Goal: Find specific fact: Find specific fact

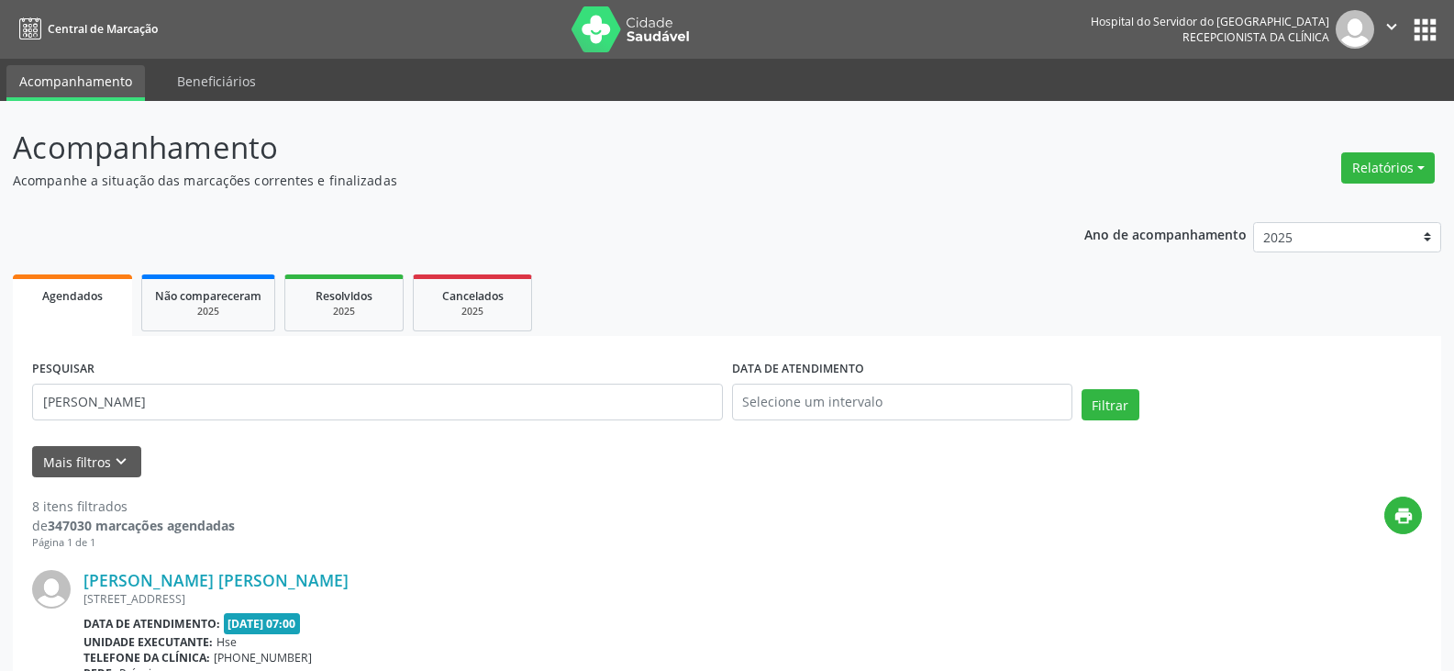
scroll to position [282, 0]
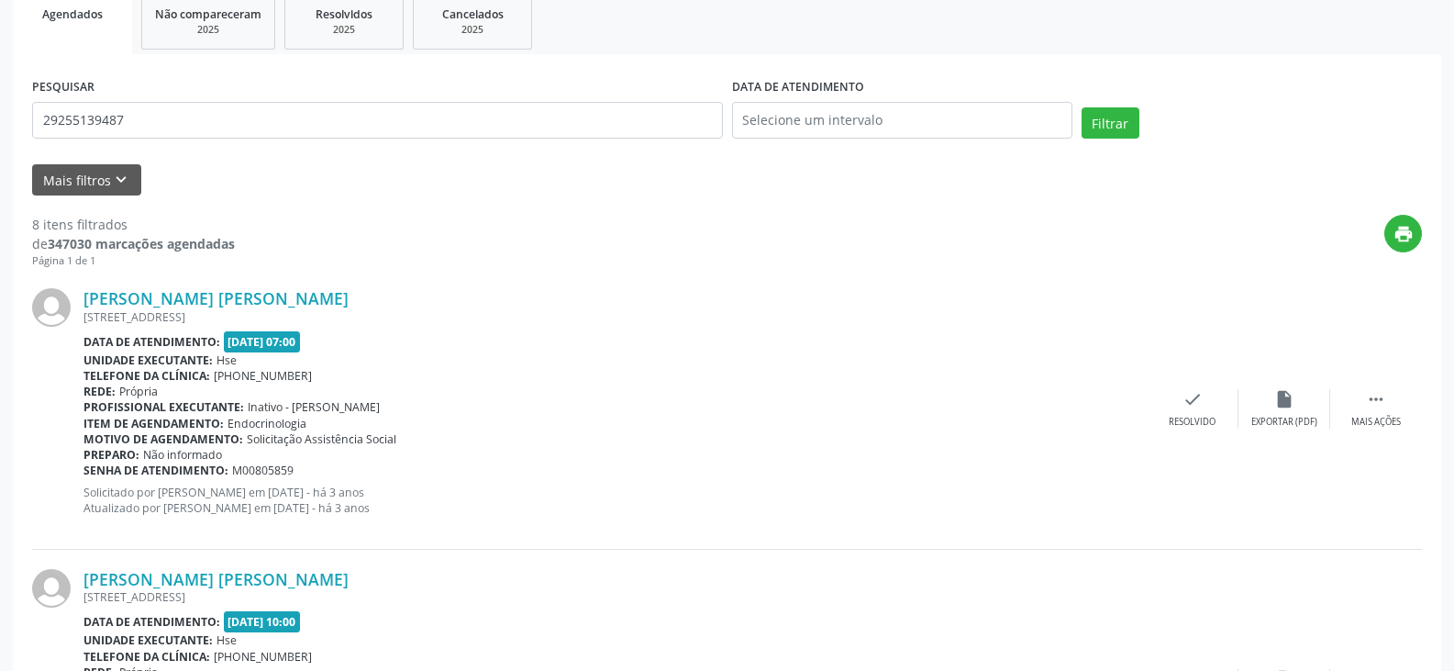
click at [1082, 107] on button "Filtrar" at bounding box center [1111, 122] width 58 height 31
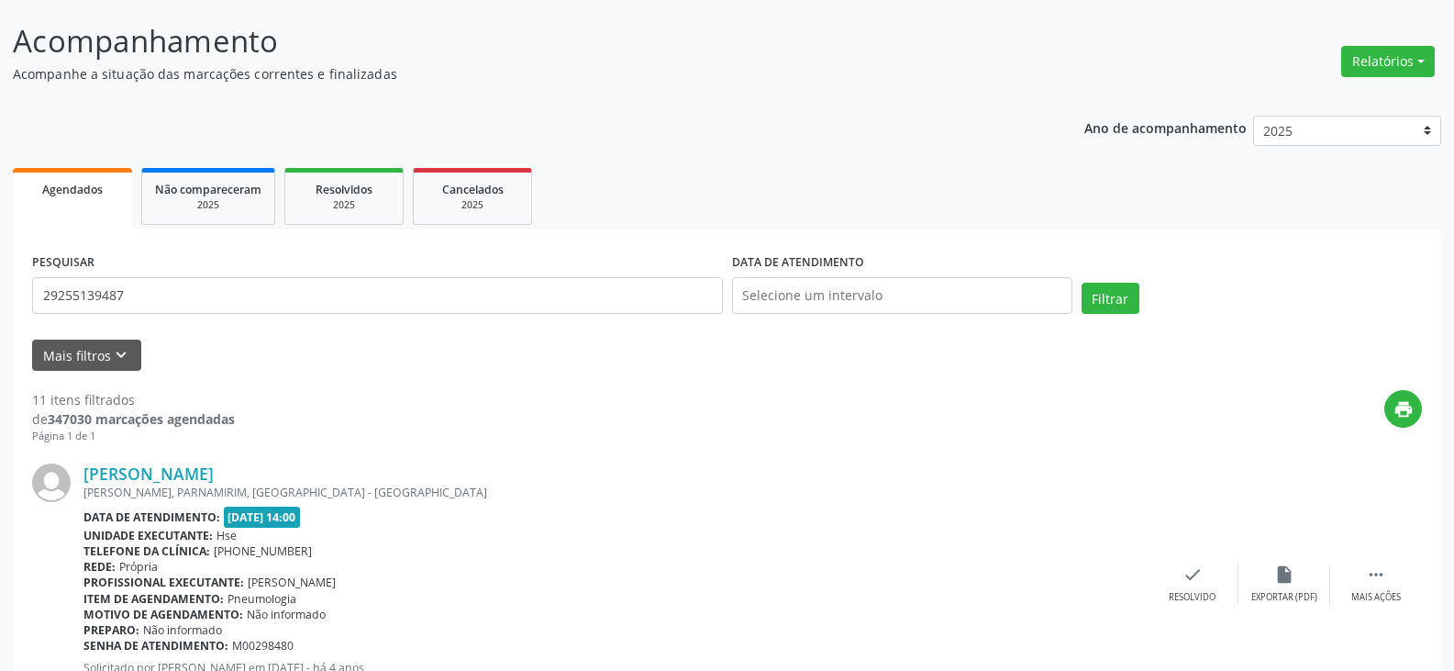
scroll to position [275, 0]
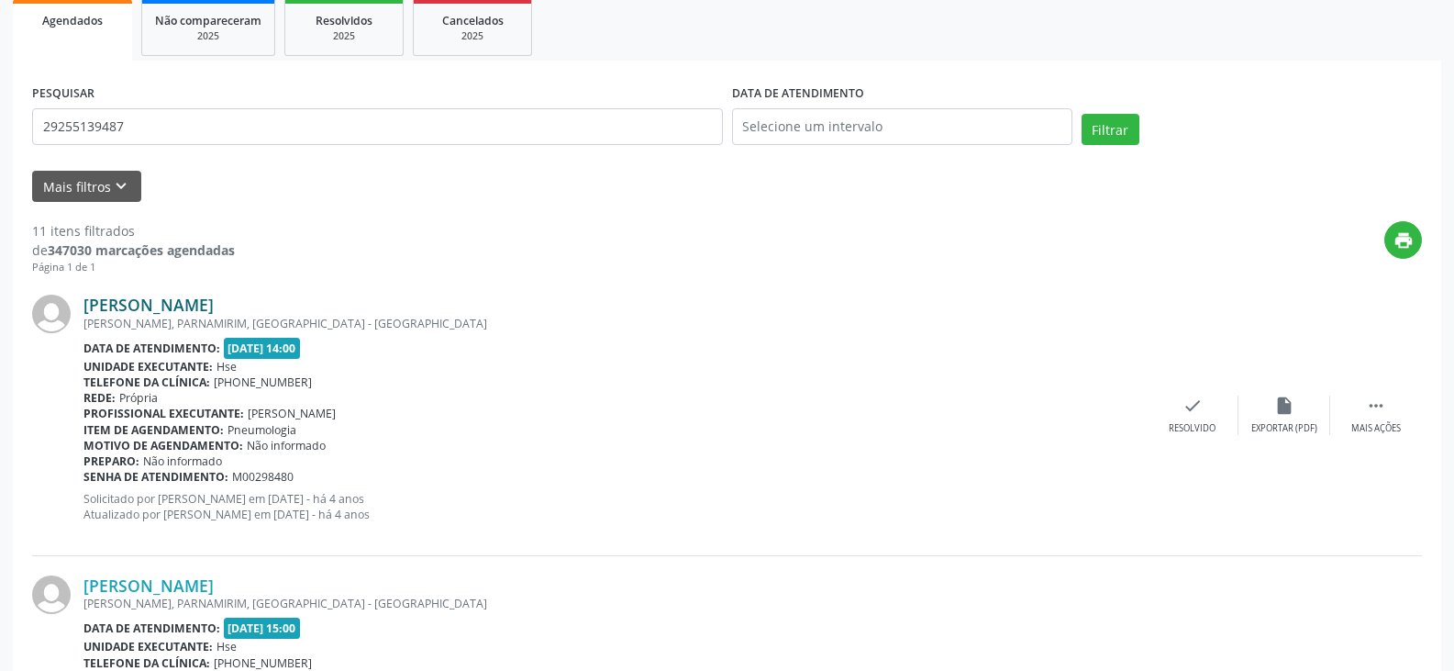
click at [214, 310] on link "[PERSON_NAME]" at bounding box center [148, 305] width 130 height 20
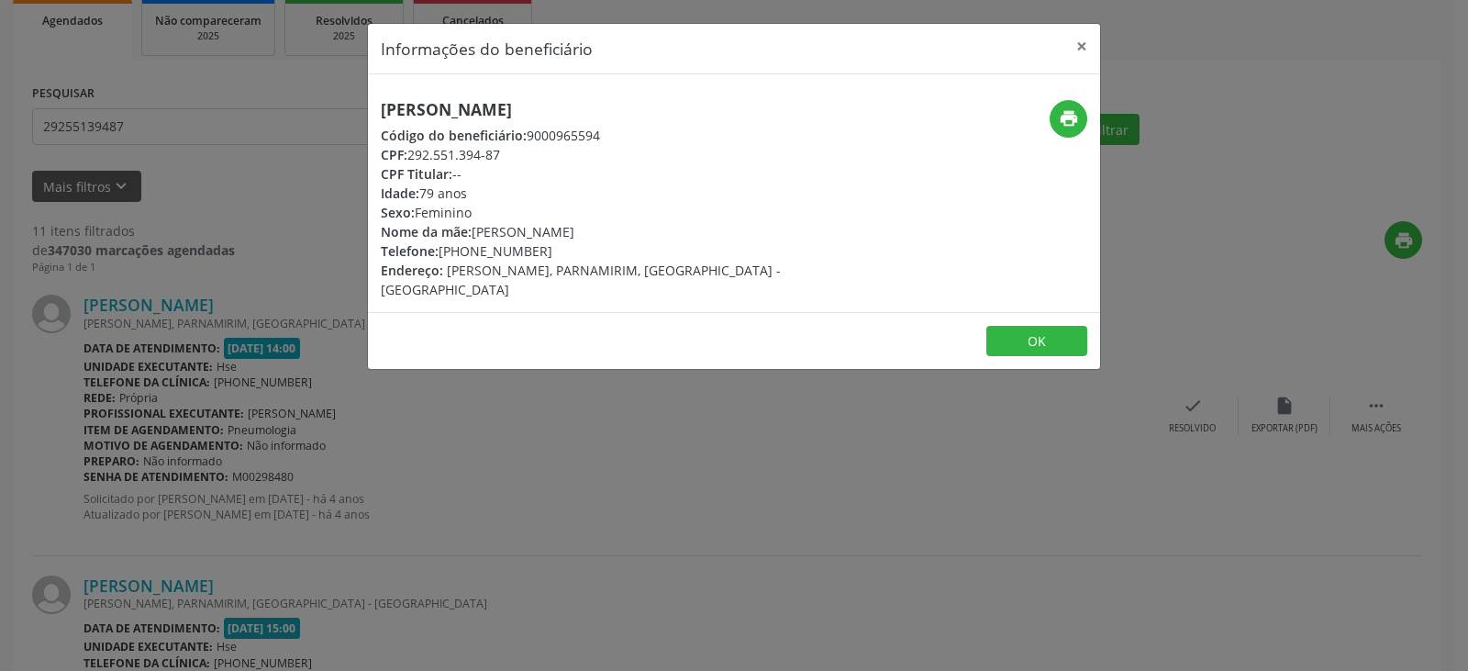
drag, startPoint x: 613, startPoint y: 106, endPoint x: 373, endPoint y: 100, distance: 240.5
click at [373, 100] on div "[PERSON_NAME] Código do beneficiário: 9000965594 CPF: 292.551.394-87 CPF Titula…" at bounding box center [612, 199] width 488 height 199
copy h5 "[PERSON_NAME]"
drag, startPoint x: 569, startPoint y: 146, endPoint x: 414, endPoint y: 146, distance: 155.1
click at [414, 146] on div "CPF: 292.551.394-87" at bounding box center [612, 154] width 462 height 19
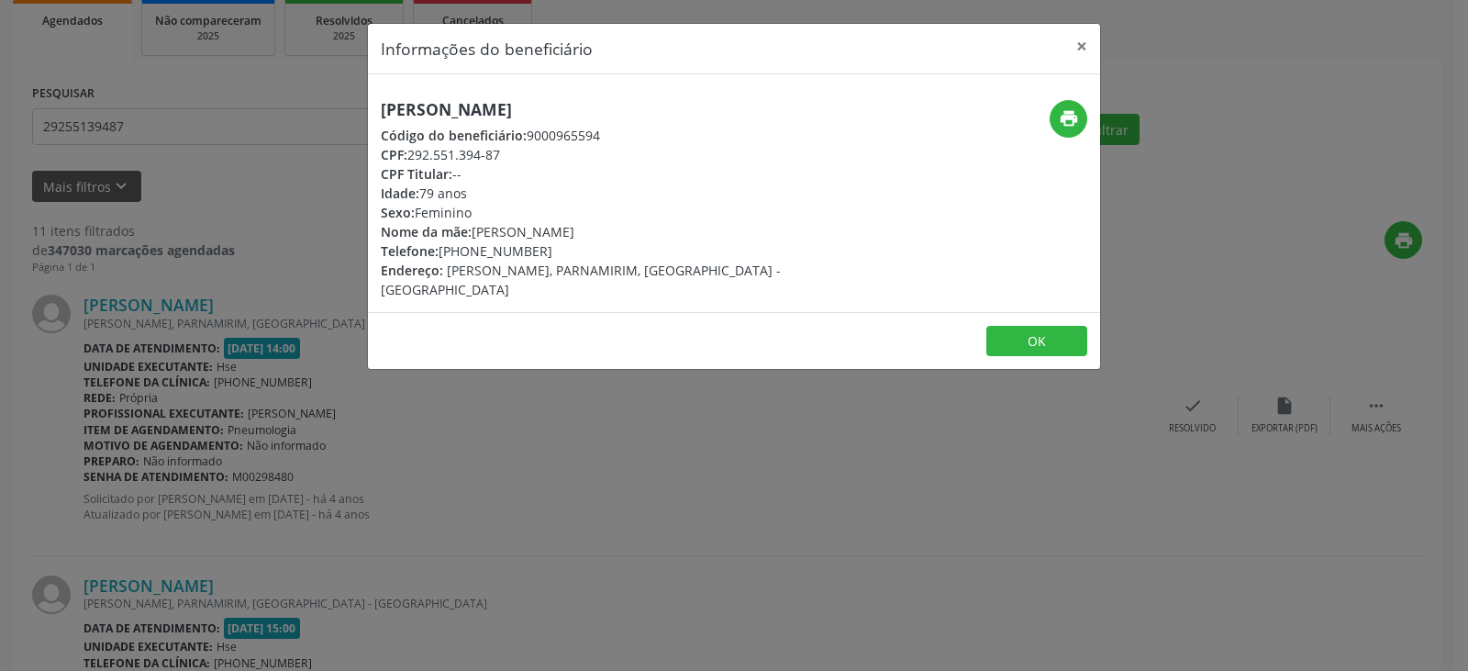
copy div "292.551.394-87"
click at [971, 667] on div "Informações do beneficiário × [PERSON_NAME] Código do beneficiário: 9000965594 …" at bounding box center [734, 335] width 1468 height 671
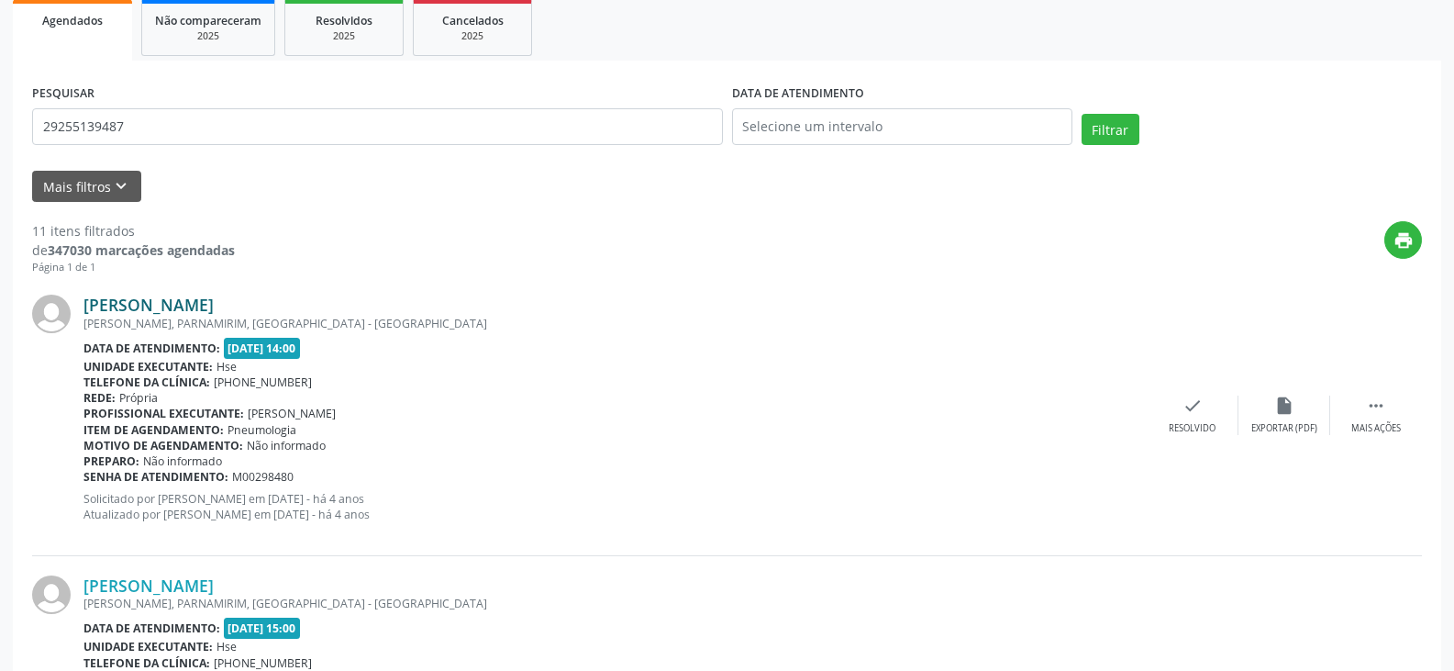
click at [214, 307] on link "[PERSON_NAME]" at bounding box center [148, 305] width 130 height 20
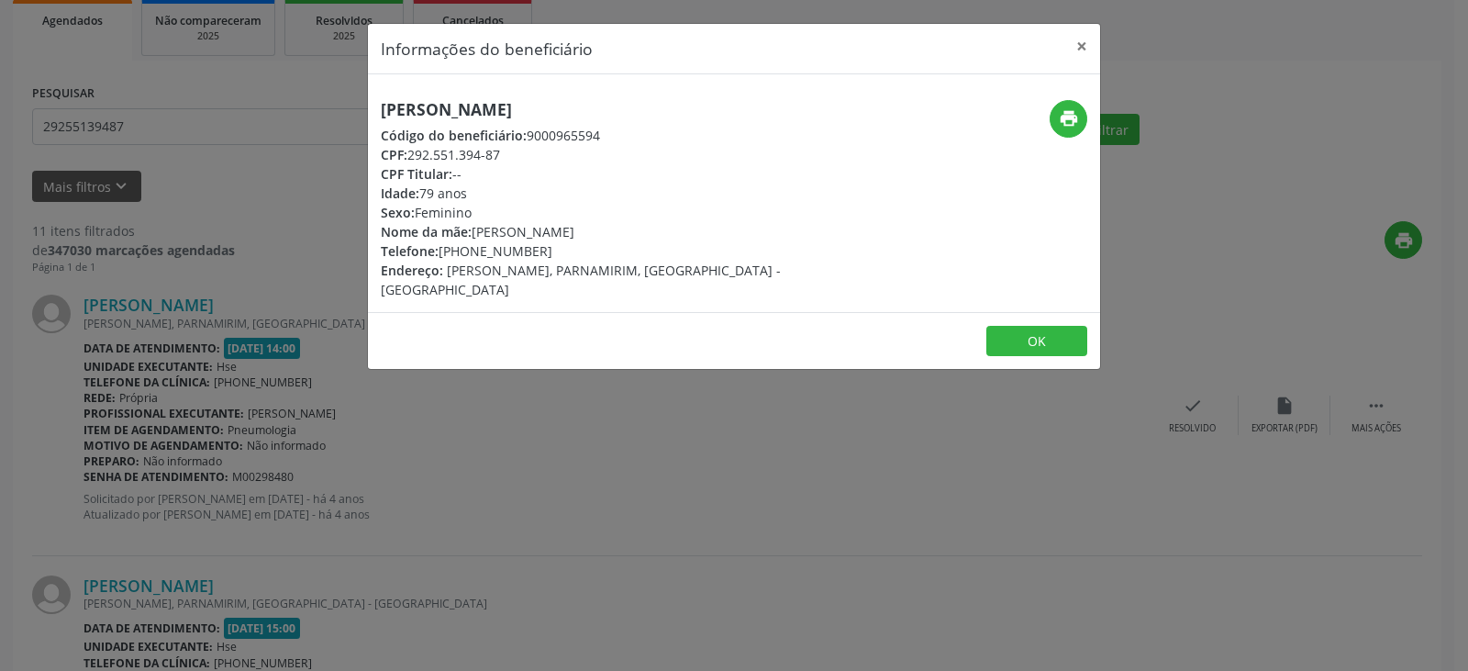
drag, startPoint x: 554, startPoint y: 250, endPoint x: 465, endPoint y: 258, distance: 89.4
click at [465, 258] on div "Telefone: [PHONE_NUMBER]" at bounding box center [612, 250] width 462 height 19
copy div "98320-1779"
click at [1059, 116] on button "print" at bounding box center [1069, 119] width 38 height 38
click at [1084, 40] on button "×" at bounding box center [1081, 46] width 37 height 45
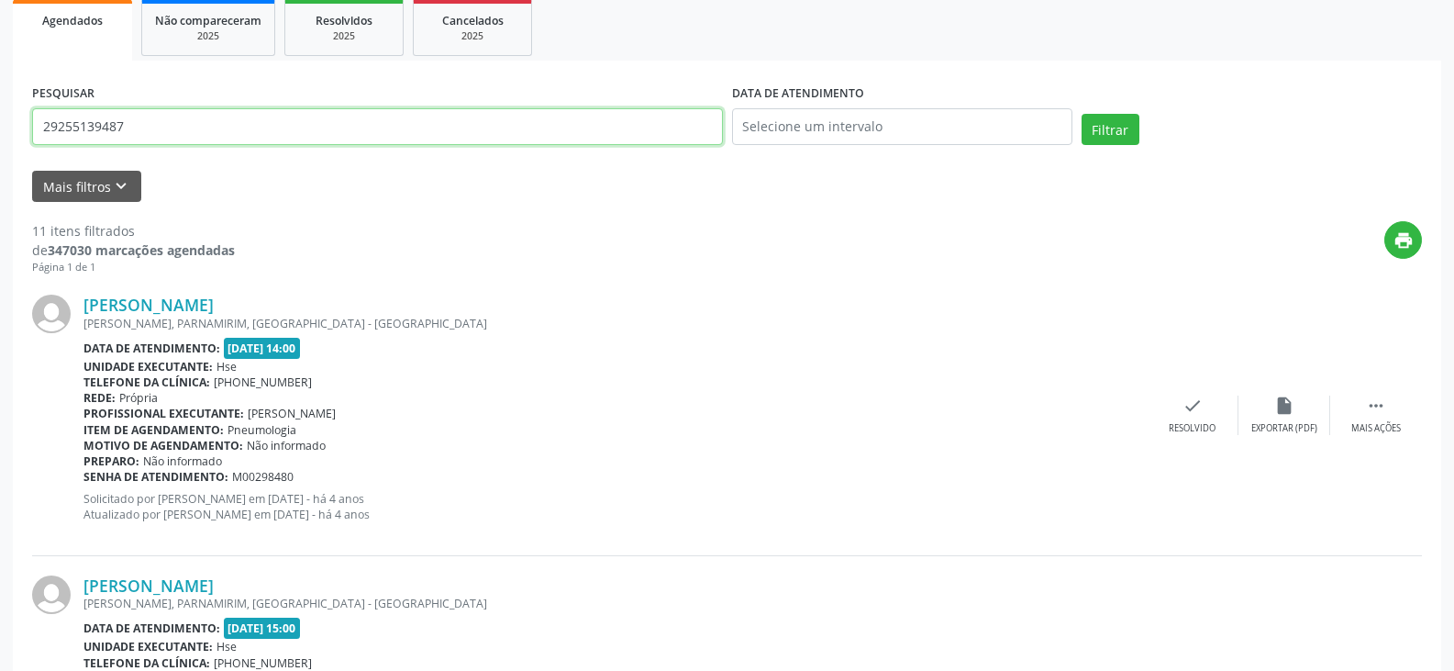
drag, startPoint x: 167, startPoint y: 125, endPoint x: 0, endPoint y: 152, distance: 169.2
paste input "12840483491"
type input "12840483491"
click at [1082, 114] on button "Filtrar" at bounding box center [1111, 129] width 58 height 31
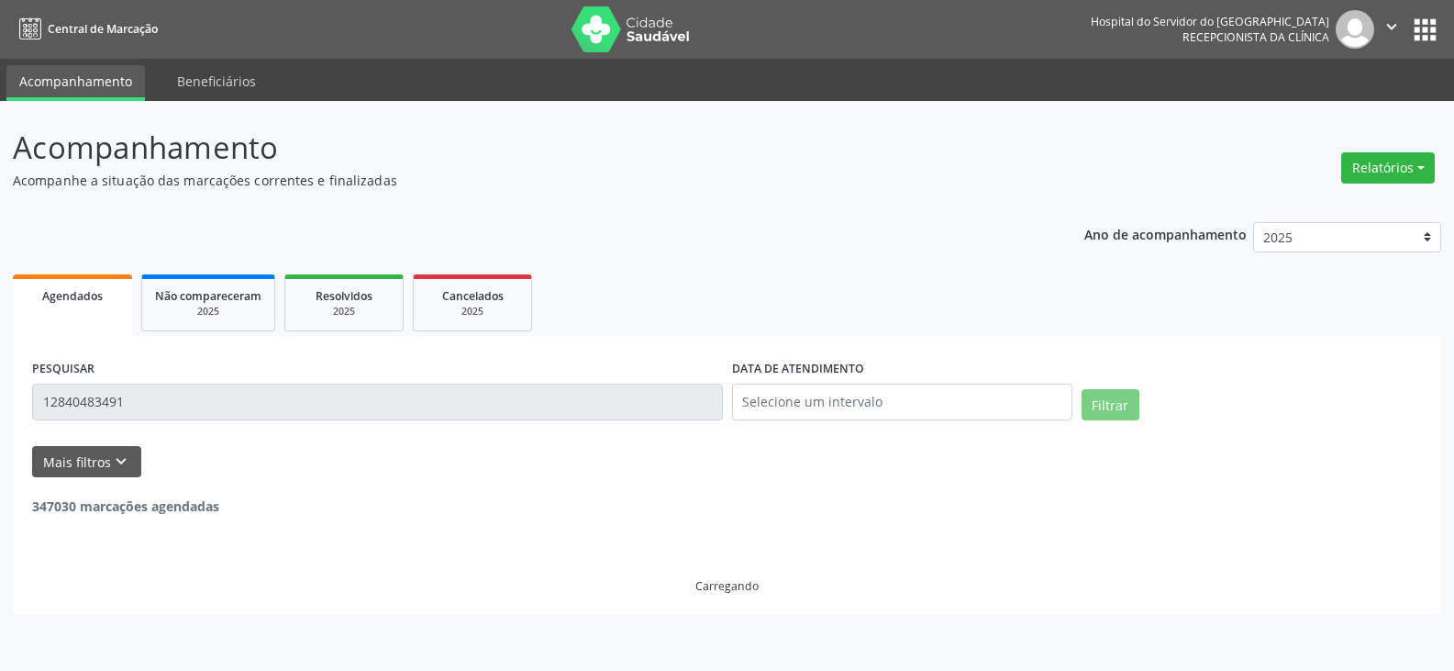
scroll to position [0, 0]
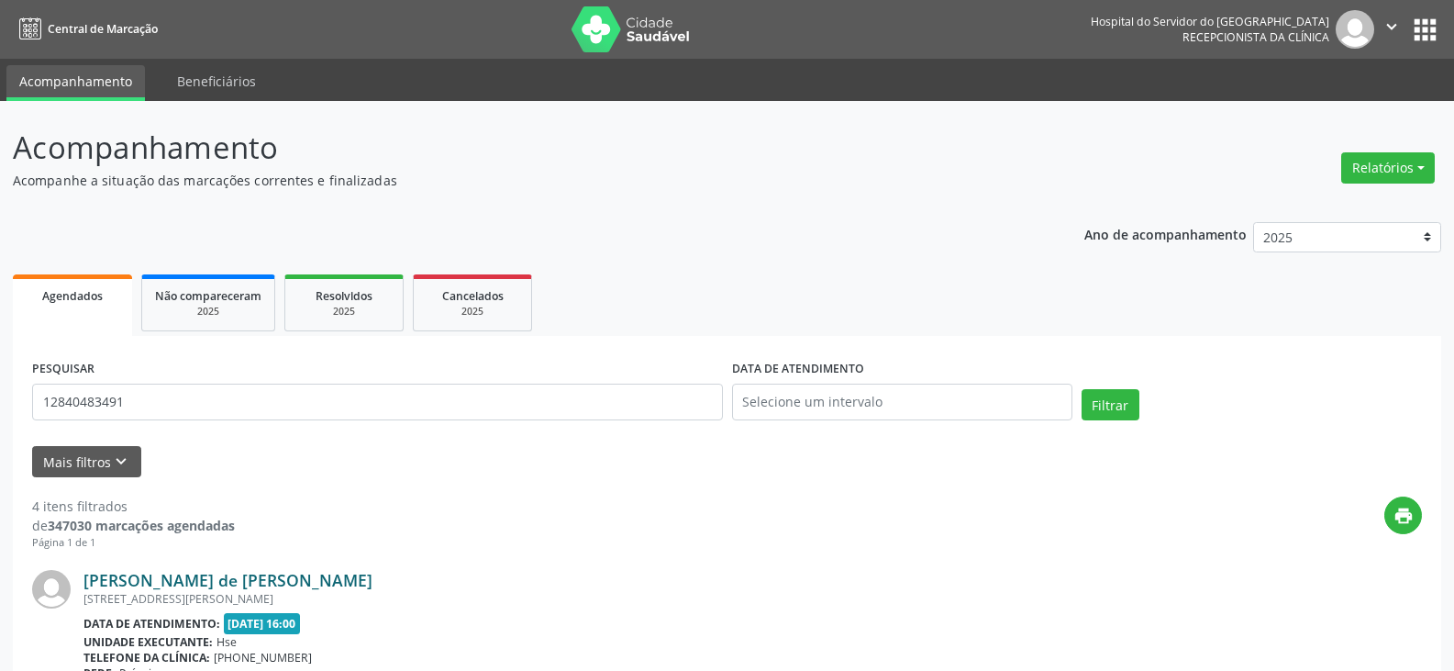
click at [220, 580] on link "[PERSON_NAME] de [PERSON_NAME]" at bounding box center [227, 580] width 289 height 20
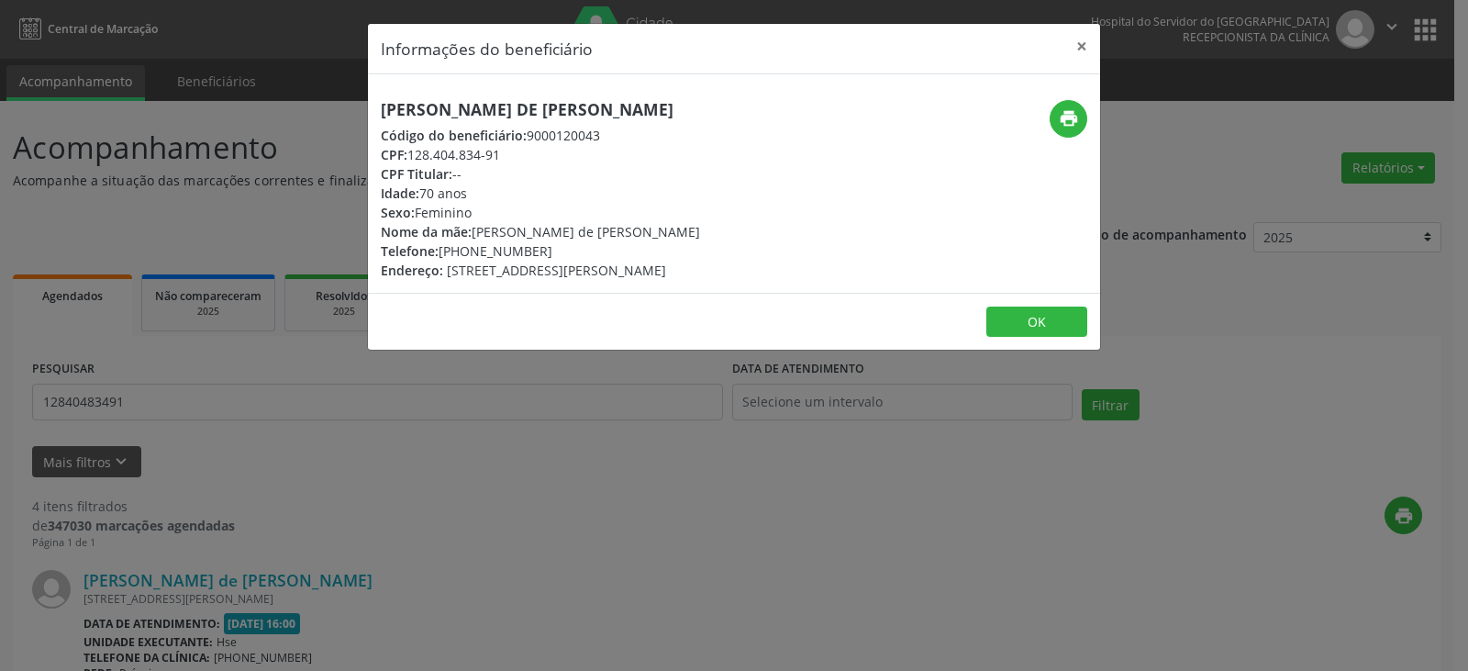
drag, startPoint x: 541, startPoint y: 115, endPoint x: 273, endPoint y: 119, distance: 268.9
click at [273, 119] on div "Informações do beneficiário × [PERSON_NAME] de [PERSON_NAME] Código do benefici…" at bounding box center [734, 335] width 1468 height 671
copy h5 "[PERSON_NAME] de [PERSON_NAME]"
click at [1082, 60] on button "×" at bounding box center [1081, 46] width 37 height 45
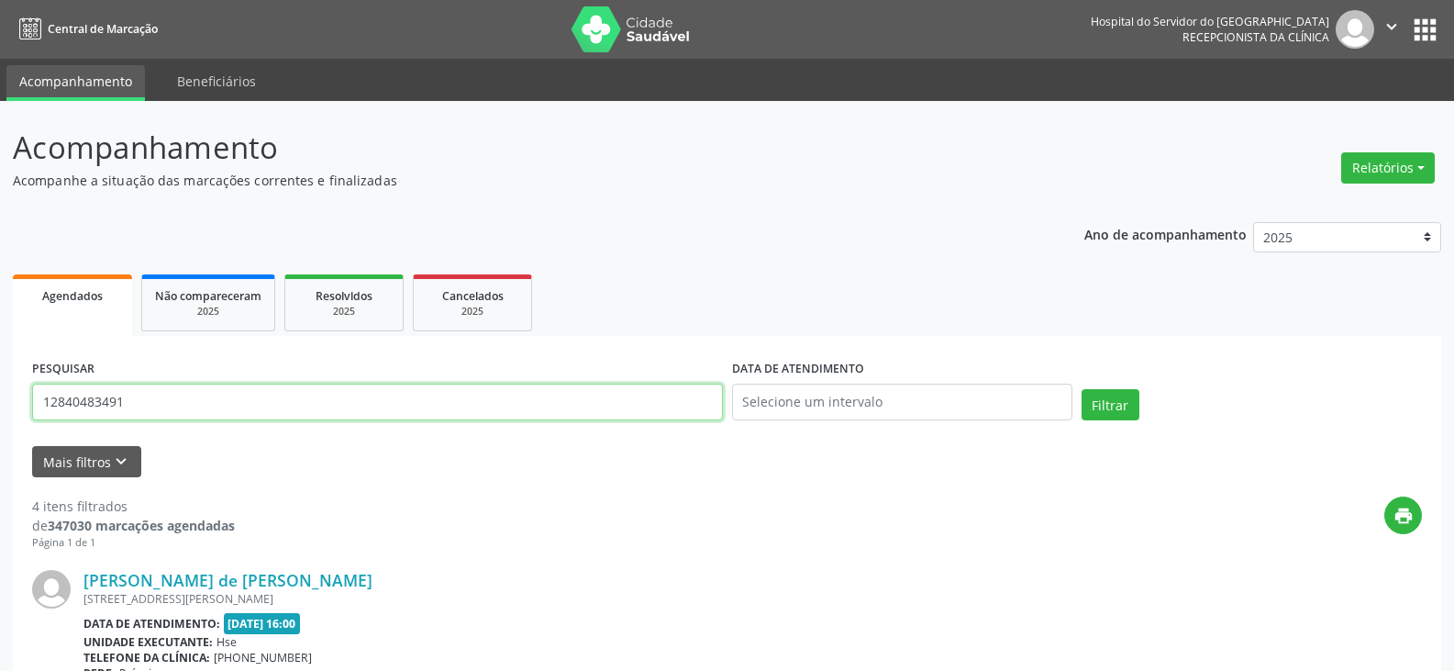
click at [407, 398] on input "12840483491" at bounding box center [377, 402] width 691 height 37
click at [406, 397] on input "12840483491" at bounding box center [377, 402] width 691 height 37
click at [444, 384] on input "text" at bounding box center [377, 402] width 691 height 37
type input "58452648472"
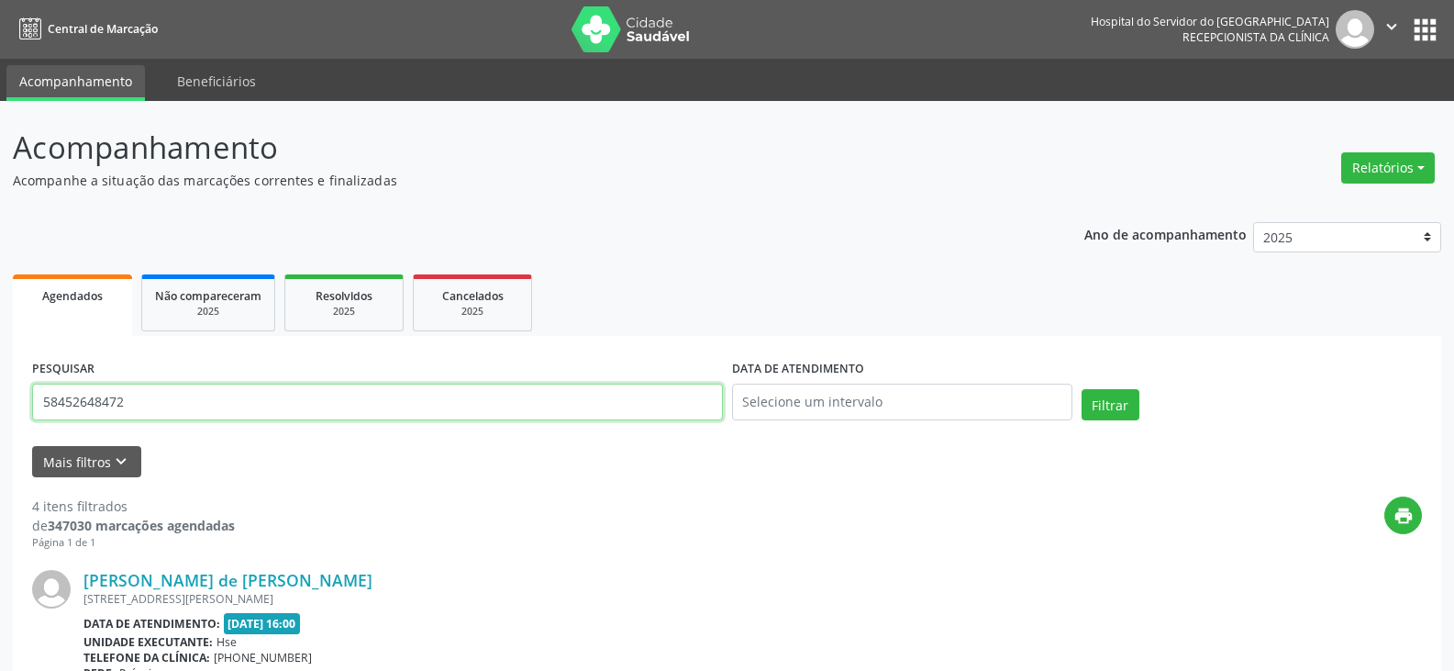
click at [1082, 389] on button "Filtrar" at bounding box center [1111, 404] width 58 height 31
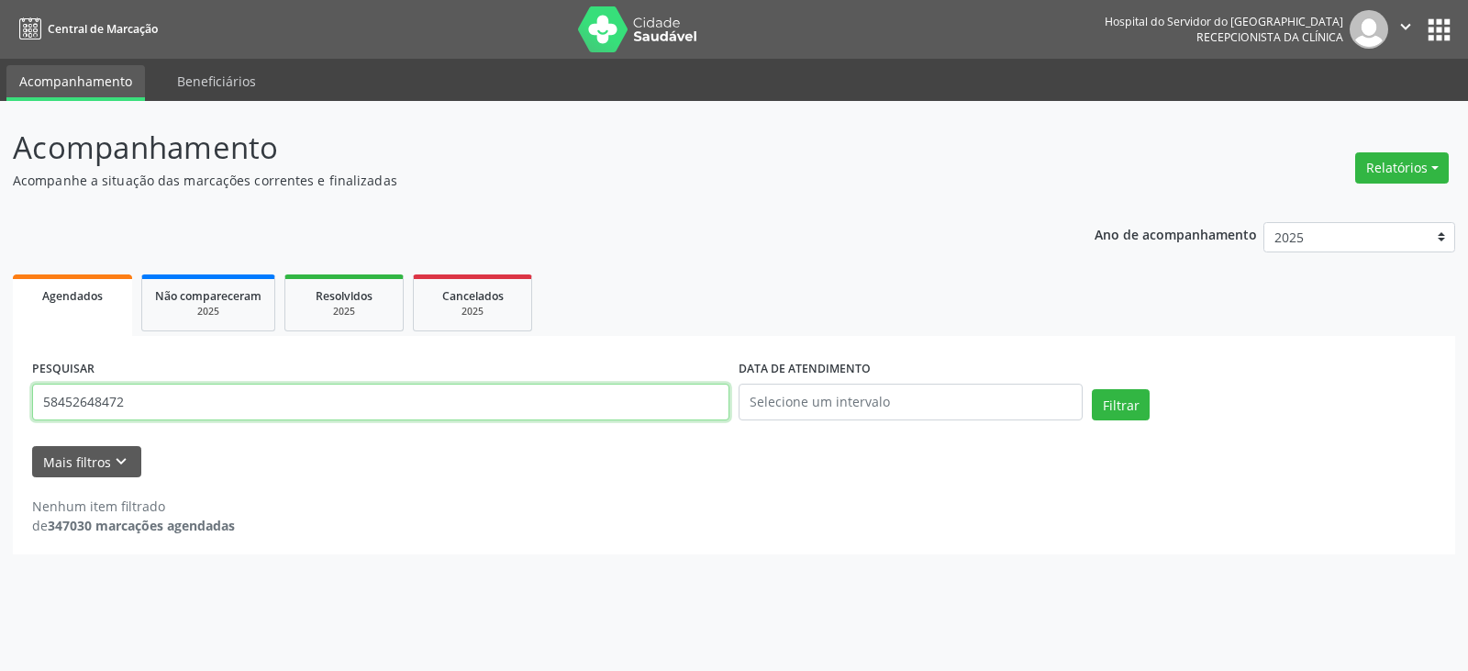
click at [359, 397] on input "58452648472" at bounding box center [380, 402] width 697 height 37
click at [358, 397] on input "58452648472" at bounding box center [380, 402] width 697 height 37
click at [1092, 389] on button "Filtrar" at bounding box center [1121, 404] width 58 height 31
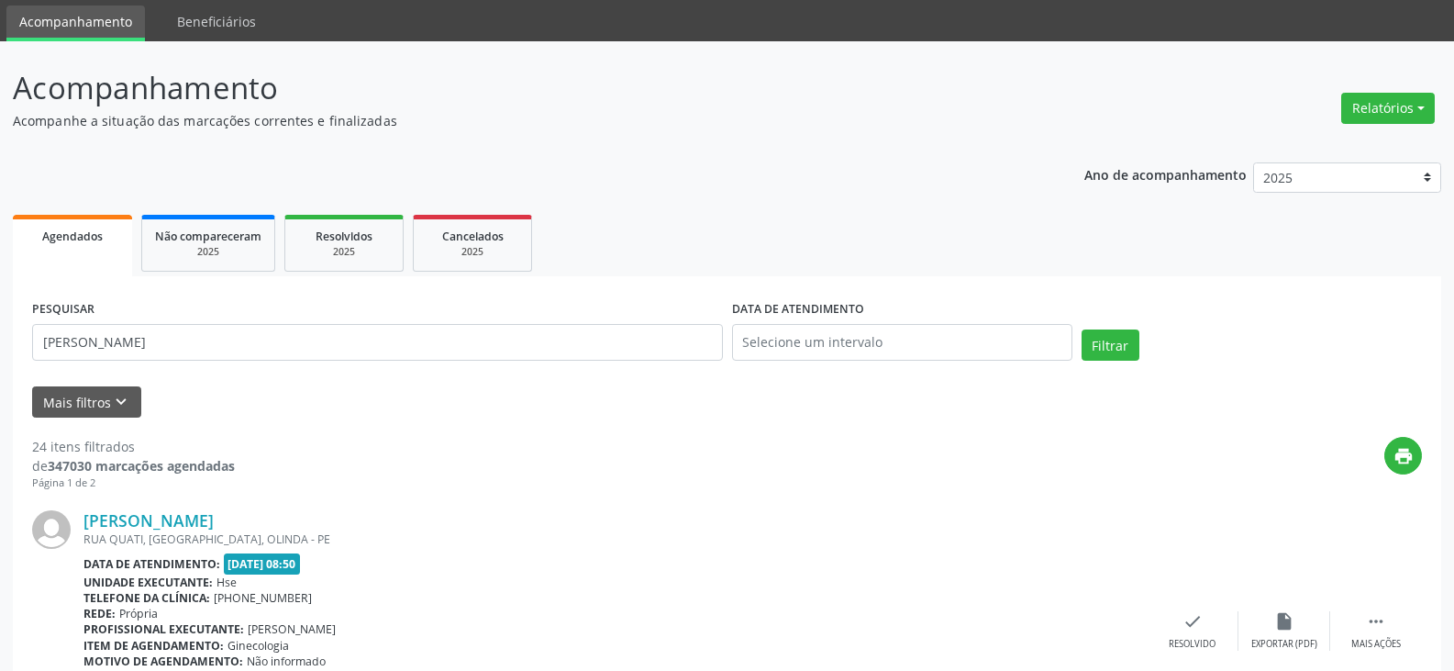
scroll to position [92, 0]
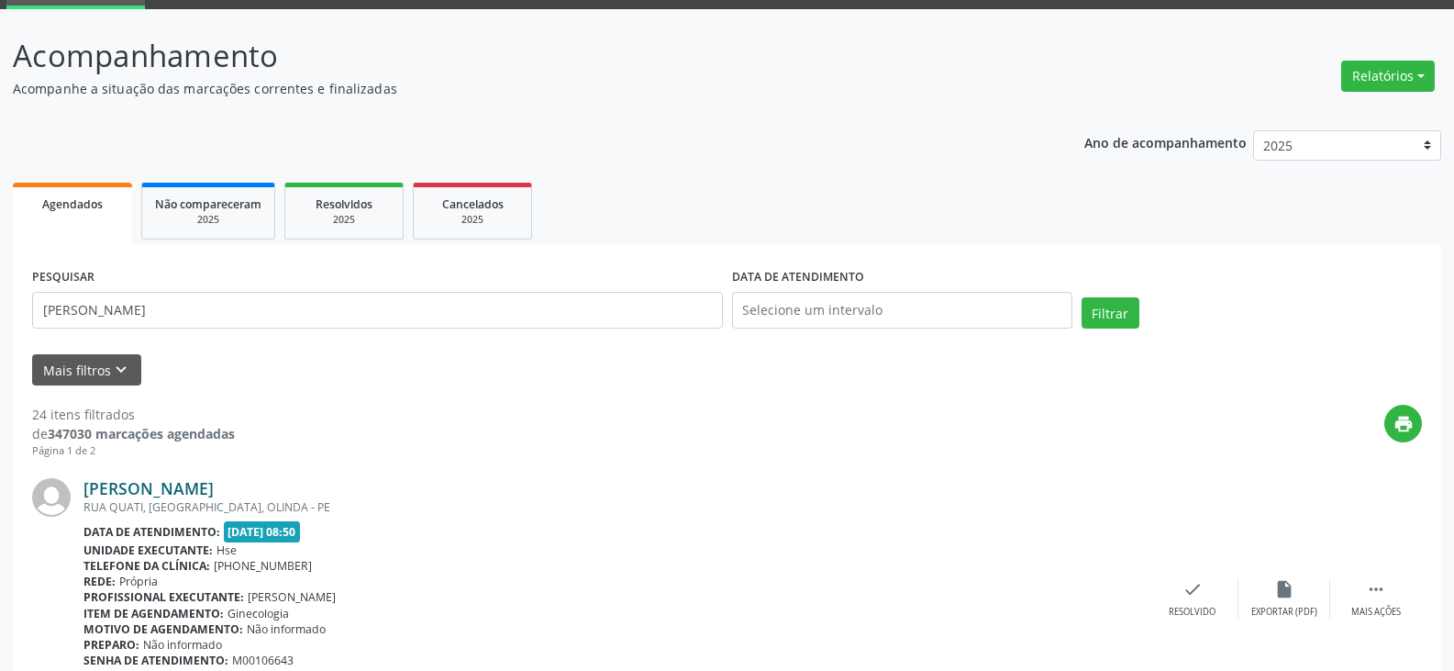
click at [214, 485] on link "[PERSON_NAME]" at bounding box center [148, 488] width 130 height 20
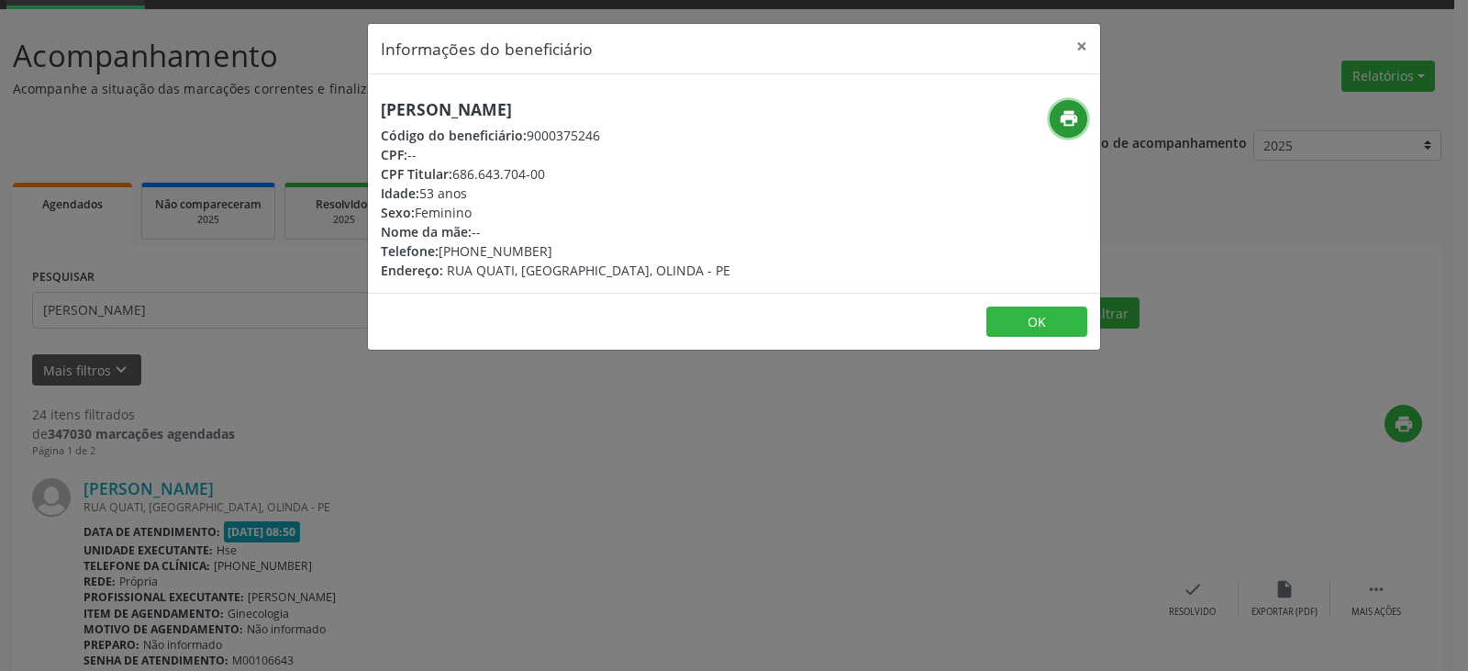
click at [1075, 115] on icon "print" at bounding box center [1069, 118] width 20 height 20
drag, startPoint x: 580, startPoint y: 171, endPoint x: 452, endPoint y: 173, distance: 127.6
click at [452, 173] on div "CPF Titular: 686.643.704-00" at bounding box center [556, 173] width 350 height 19
copy div "686.643.704-00"
click at [1063, 116] on icon "print" at bounding box center [1069, 118] width 20 height 20
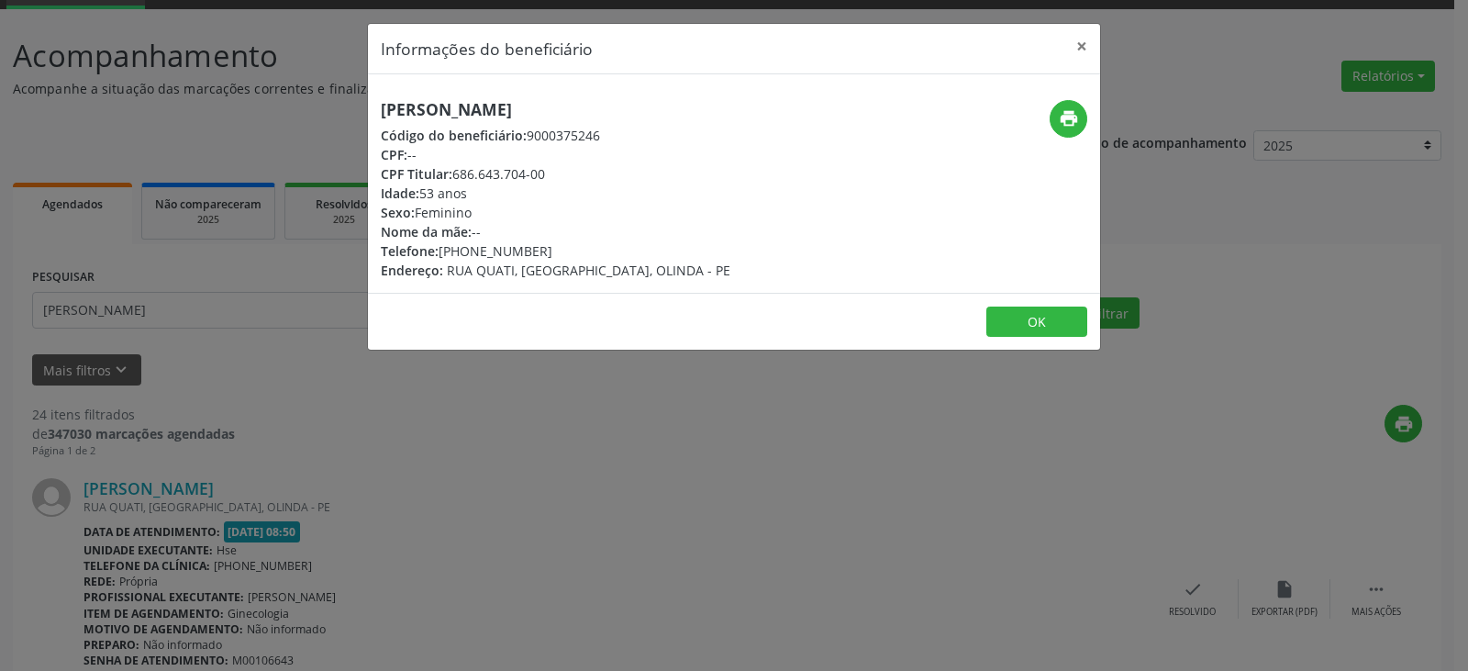
drag, startPoint x: 549, startPoint y: 251, endPoint x: 470, endPoint y: 252, distance: 78.9
click at [470, 252] on div "Telefone: [PHONE_NUMBER]" at bounding box center [556, 250] width 350 height 19
copy div "98322-5981"
click at [1064, 46] on button "×" at bounding box center [1081, 46] width 37 height 45
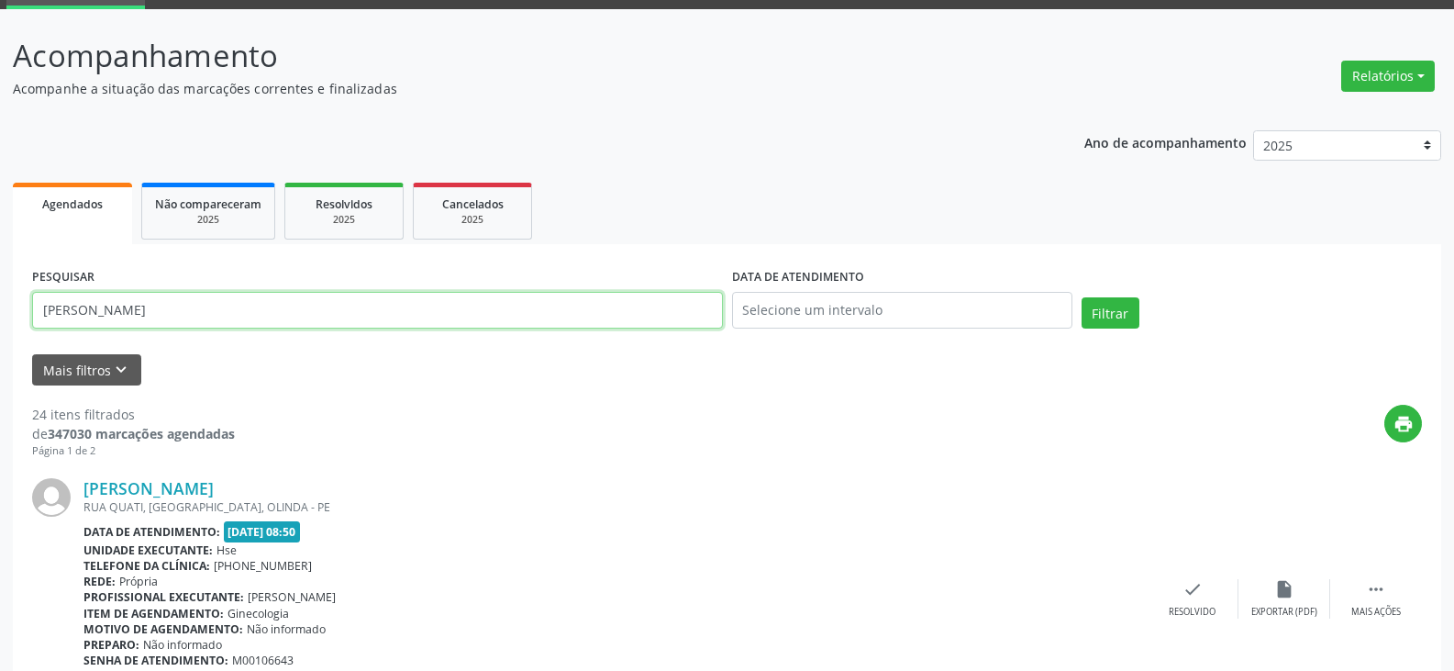
drag, startPoint x: 261, startPoint y: 288, endPoint x: 10, endPoint y: 280, distance: 250.6
paste input "686.643.704-00"
type input "686.643.704-00"
click at [1082, 297] on button "Filtrar" at bounding box center [1111, 312] width 58 height 31
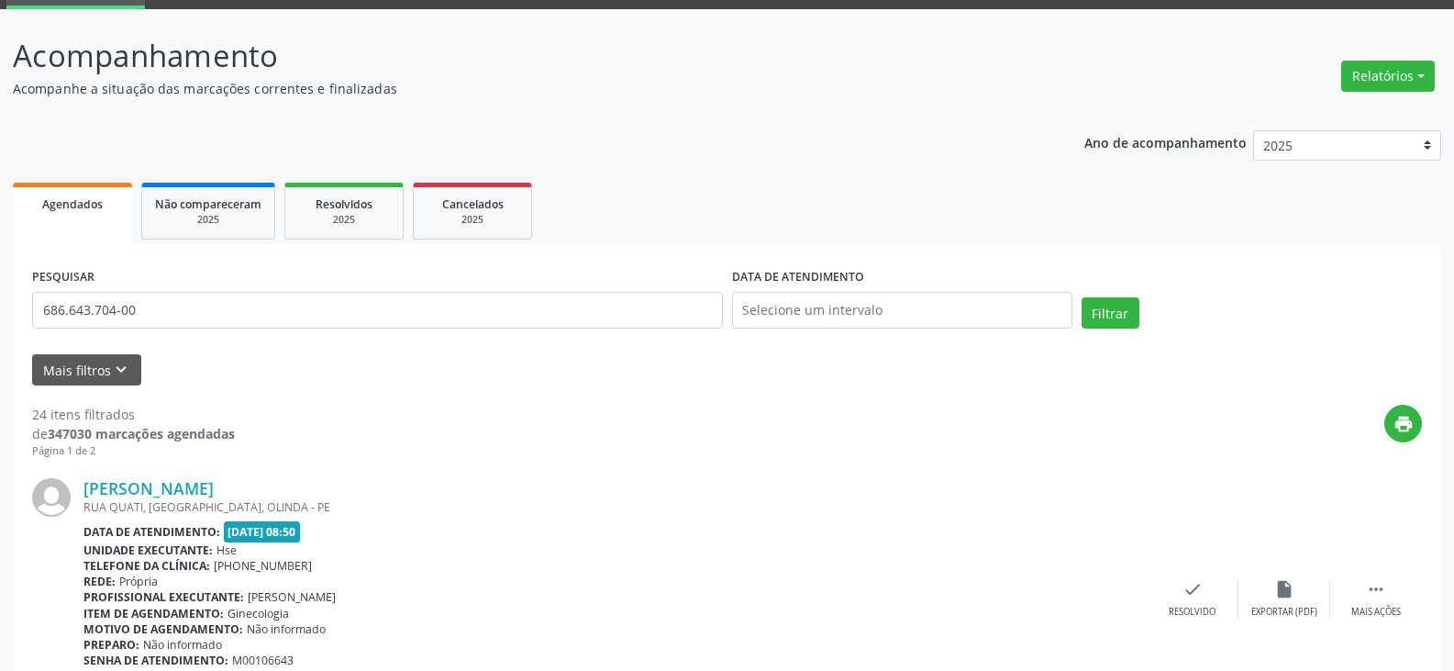
scroll to position [0, 0]
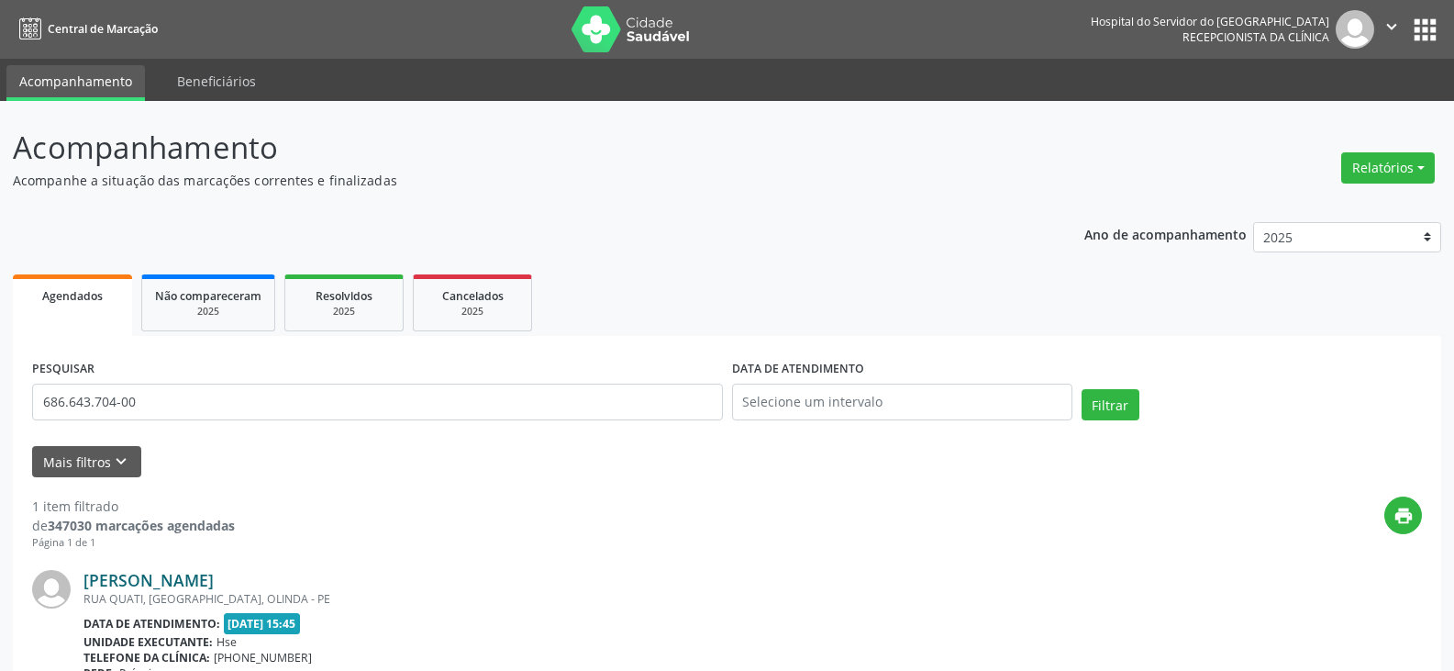
click at [141, 589] on link "[PERSON_NAME]" at bounding box center [148, 580] width 130 height 20
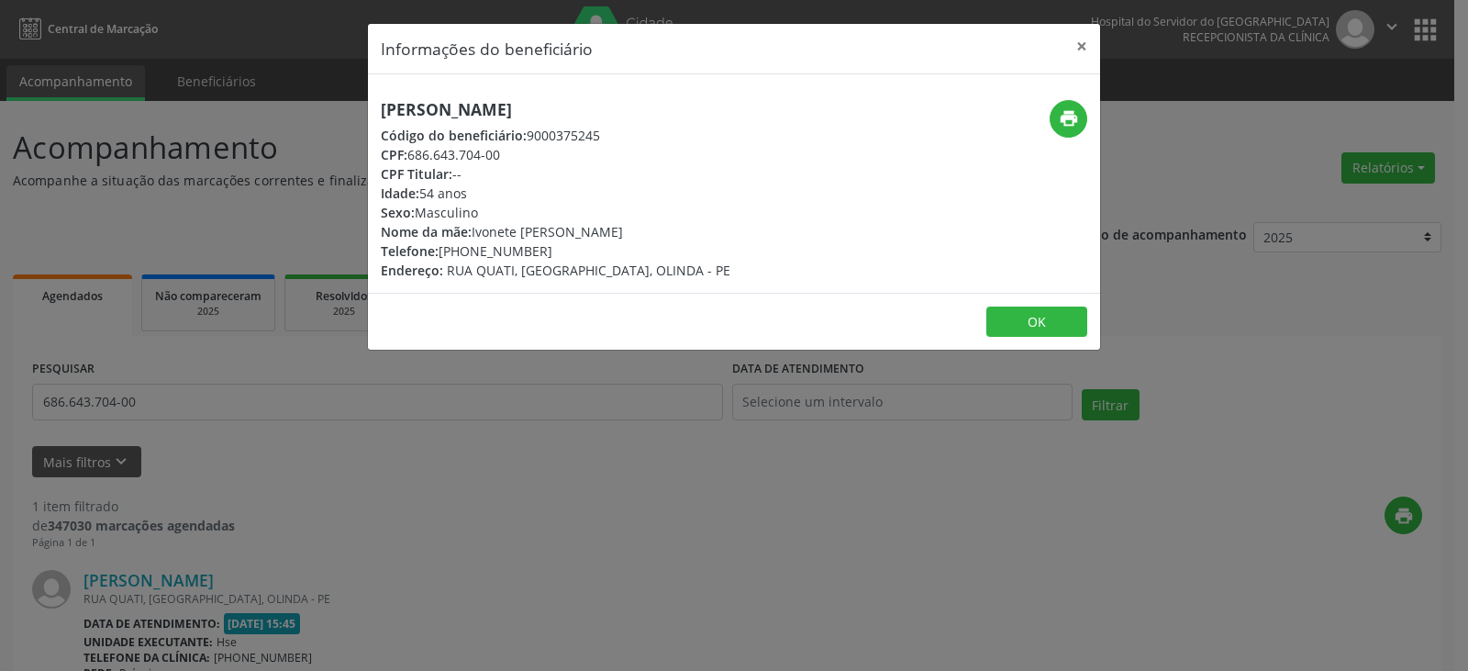
drag, startPoint x: 607, startPoint y: 108, endPoint x: 296, endPoint y: 78, distance: 312.5
click at [296, 78] on div "Informações do beneficiário × [PERSON_NAME] Código do beneficiário: 9000375245 …" at bounding box center [734, 335] width 1468 height 671
copy h5 "[PERSON_NAME]"
click at [1074, 43] on button "×" at bounding box center [1081, 46] width 37 height 45
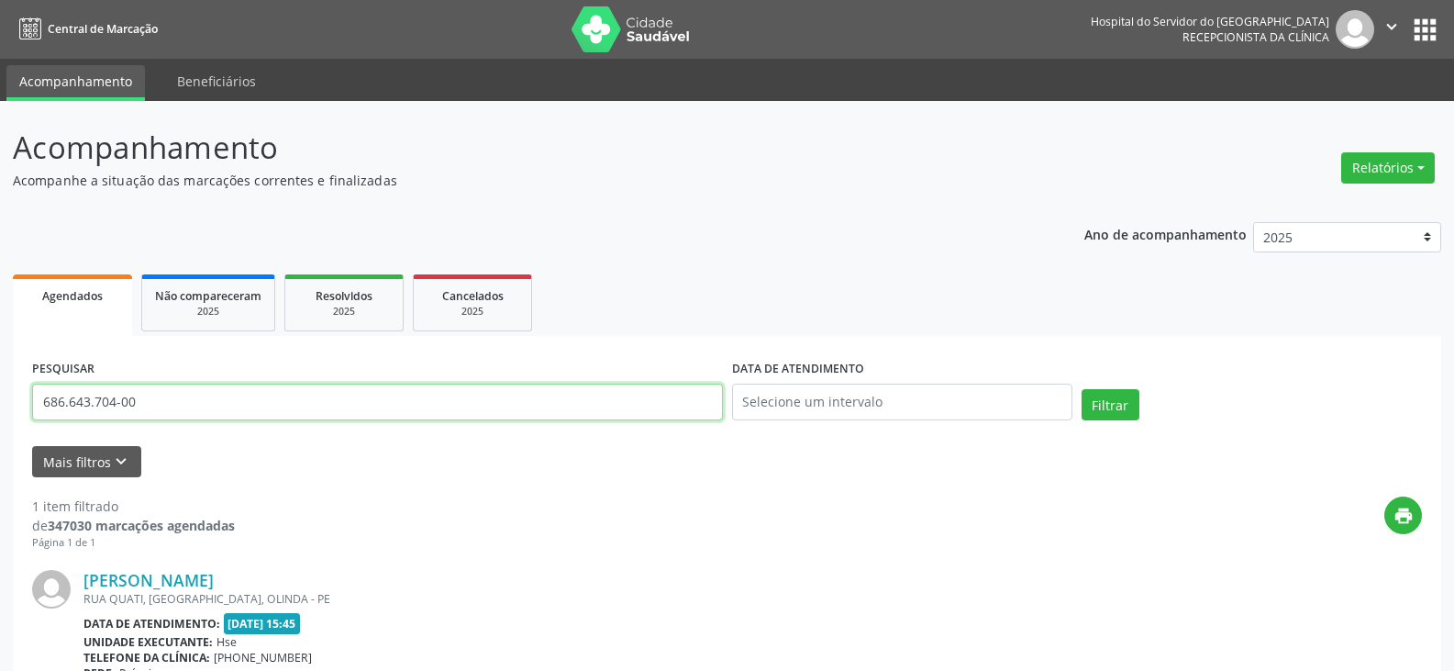
click at [533, 388] on input "686.643.704-00" at bounding box center [377, 402] width 691 height 37
click at [526, 415] on input "text" at bounding box center [377, 402] width 691 height 37
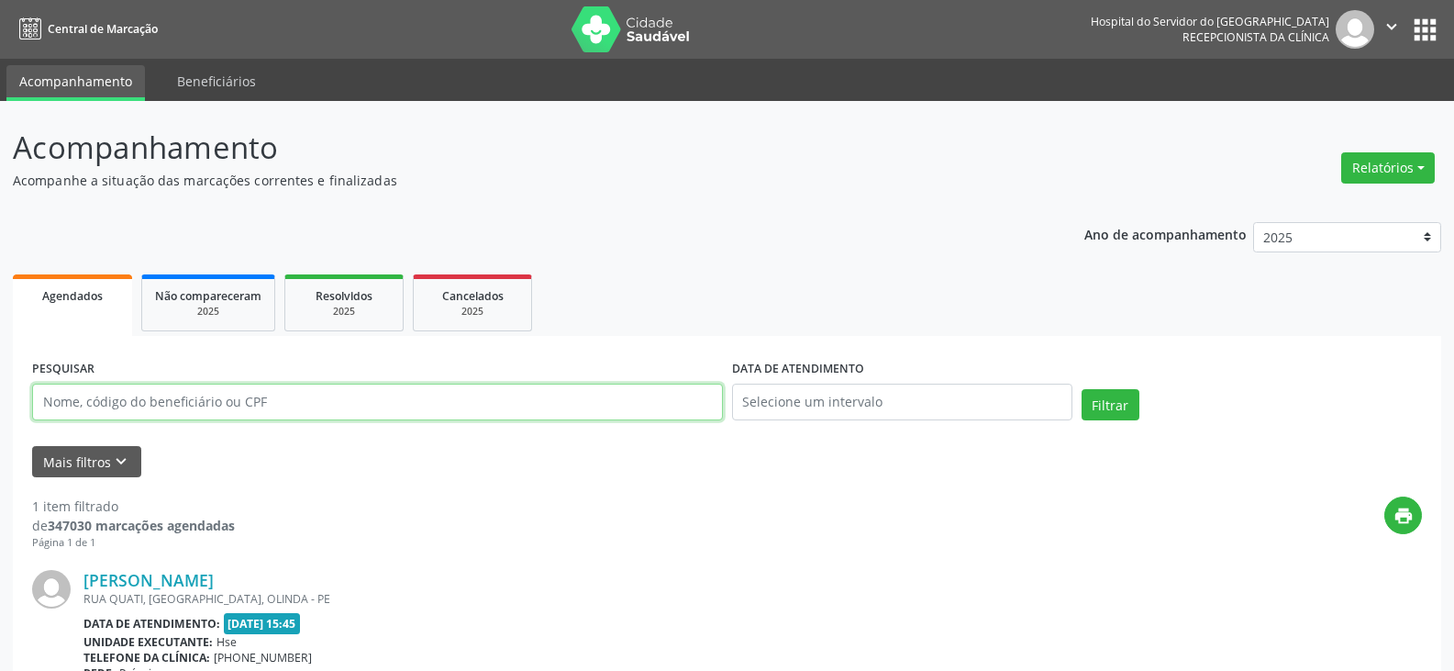
click at [527, 416] on input "text" at bounding box center [377, 402] width 691 height 37
type input "36363480434"
click at [1082, 389] on button "Filtrar" at bounding box center [1111, 404] width 58 height 31
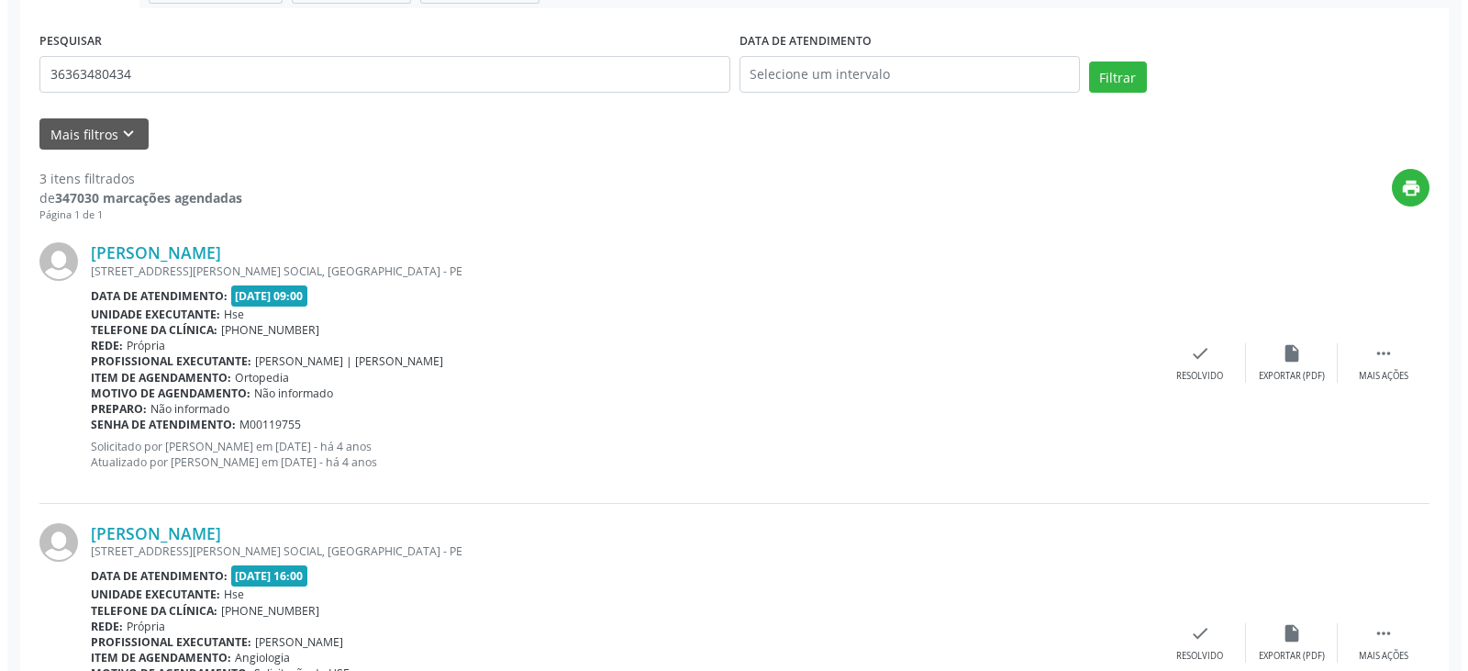
scroll to position [459, 0]
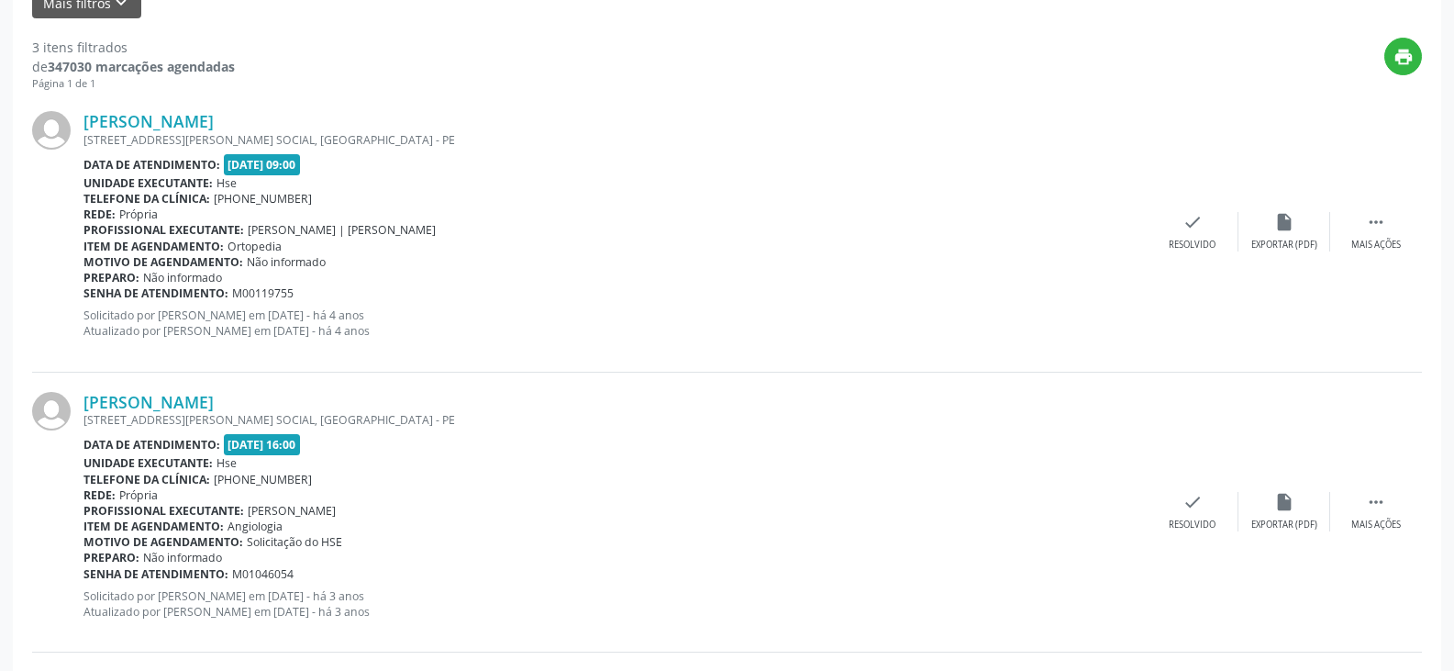
click at [145, 105] on div "[PERSON_NAME] RUA [PERSON_NAME] DA SIL VEIRA N5, [GEOGRAPHIC_DATA], [GEOGRAPHIC…" at bounding box center [727, 232] width 1390 height 280
click at [147, 109] on div "[PERSON_NAME] RUA [PERSON_NAME] DA SIL VEIRA N5, [GEOGRAPHIC_DATA], [GEOGRAPHIC…" at bounding box center [727, 232] width 1390 height 280
click at [150, 110] on div "[PERSON_NAME] RUA [PERSON_NAME] DA SIL VEIRA N5, [GEOGRAPHIC_DATA], [GEOGRAPHIC…" at bounding box center [727, 232] width 1390 height 280
click at [162, 128] on link "[PERSON_NAME]" at bounding box center [148, 121] width 130 height 20
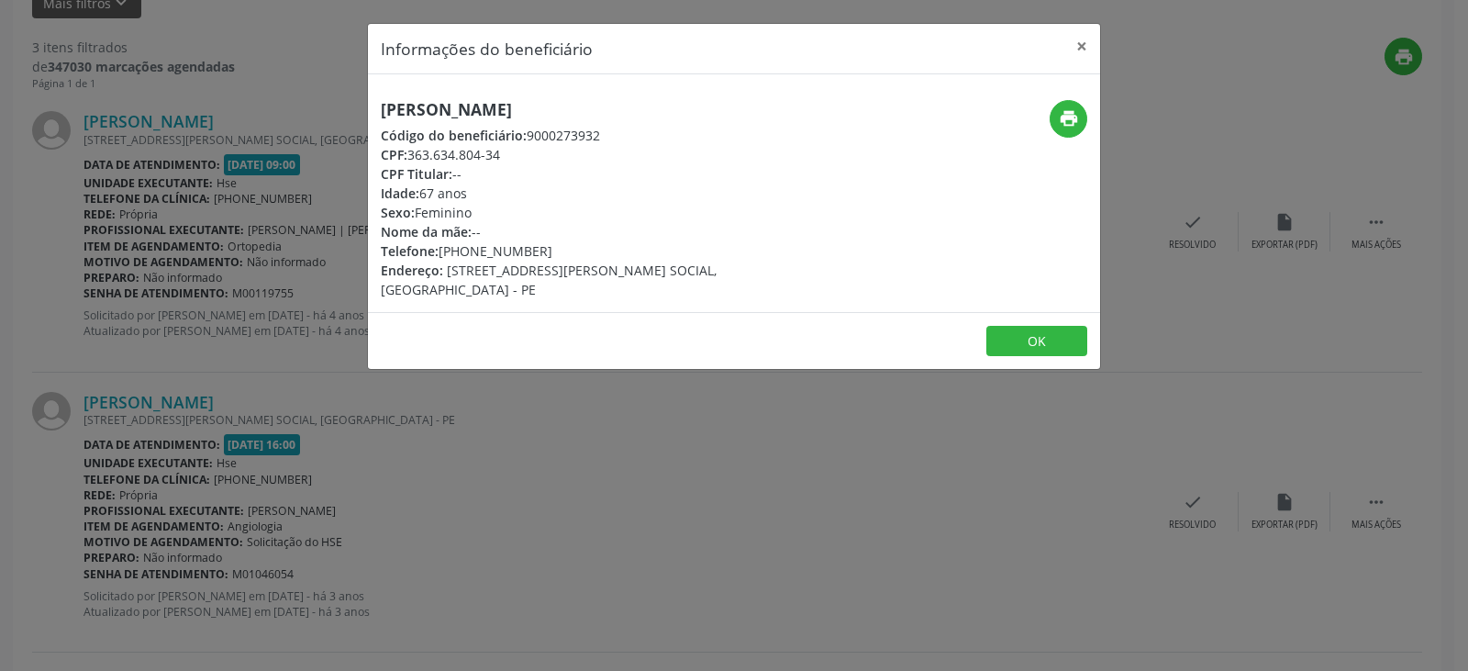
drag, startPoint x: 653, startPoint y: 108, endPoint x: 249, endPoint y: 102, distance: 404.7
click at [249, 102] on div "Informações do beneficiário × [PERSON_NAME] Código do beneficiário: 9000273932 …" at bounding box center [734, 335] width 1468 height 671
copy h5 "[PERSON_NAME]"
drag, startPoint x: 522, startPoint y: 159, endPoint x: 414, endPoint y: 154, distance: 108.4
click at [414, 154] on div "CPF: 363.634.804-34" at bounding box center [612, 154] width 462 height 19
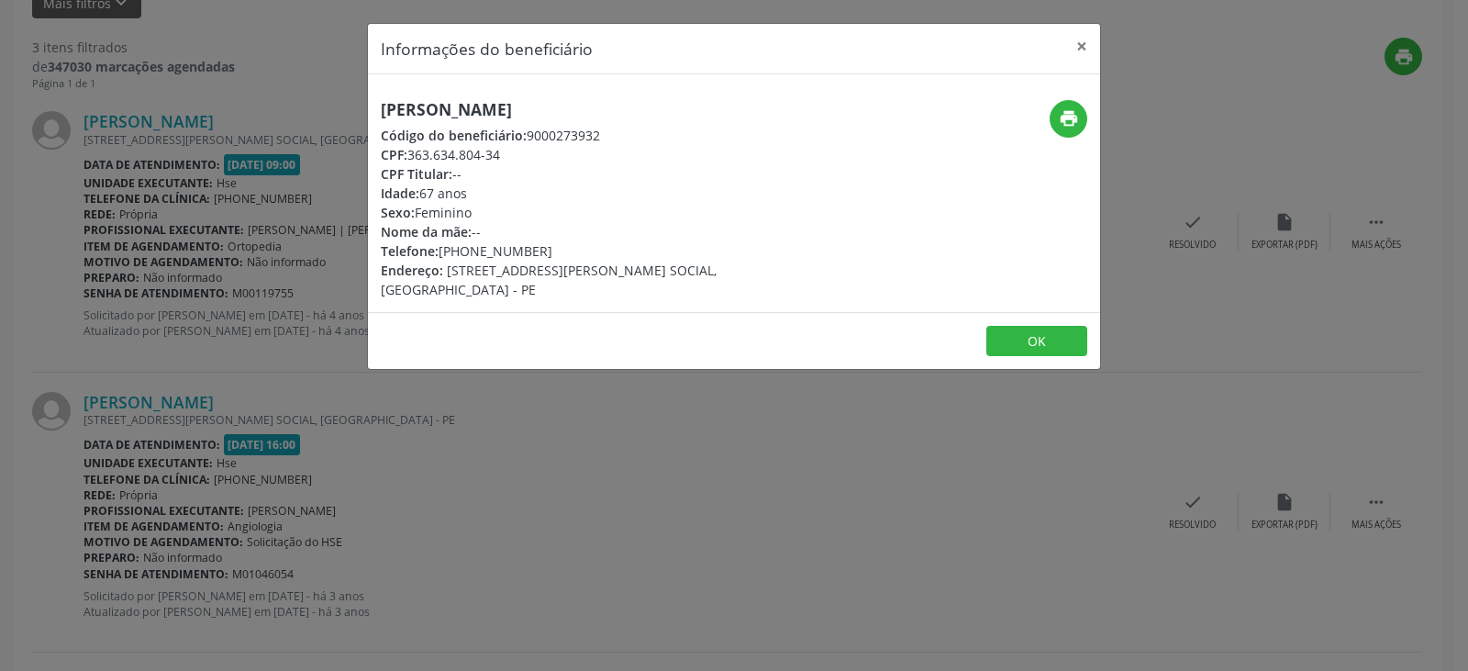
copy div "363.634.804-34"
drag, startPoint x: 552, startPoint y: 241, endPoint x: 462, endPoint y: 247, distance: 90.1
click at [462, 247] on div "Telefone: [PHONE_NUMBER]" at bounding box center [612, 250] width 462 height 19
copy div "98819-5623"
click at [1063, 123] on icon "print" at bounding box center [1069, 118] width 20 height 20
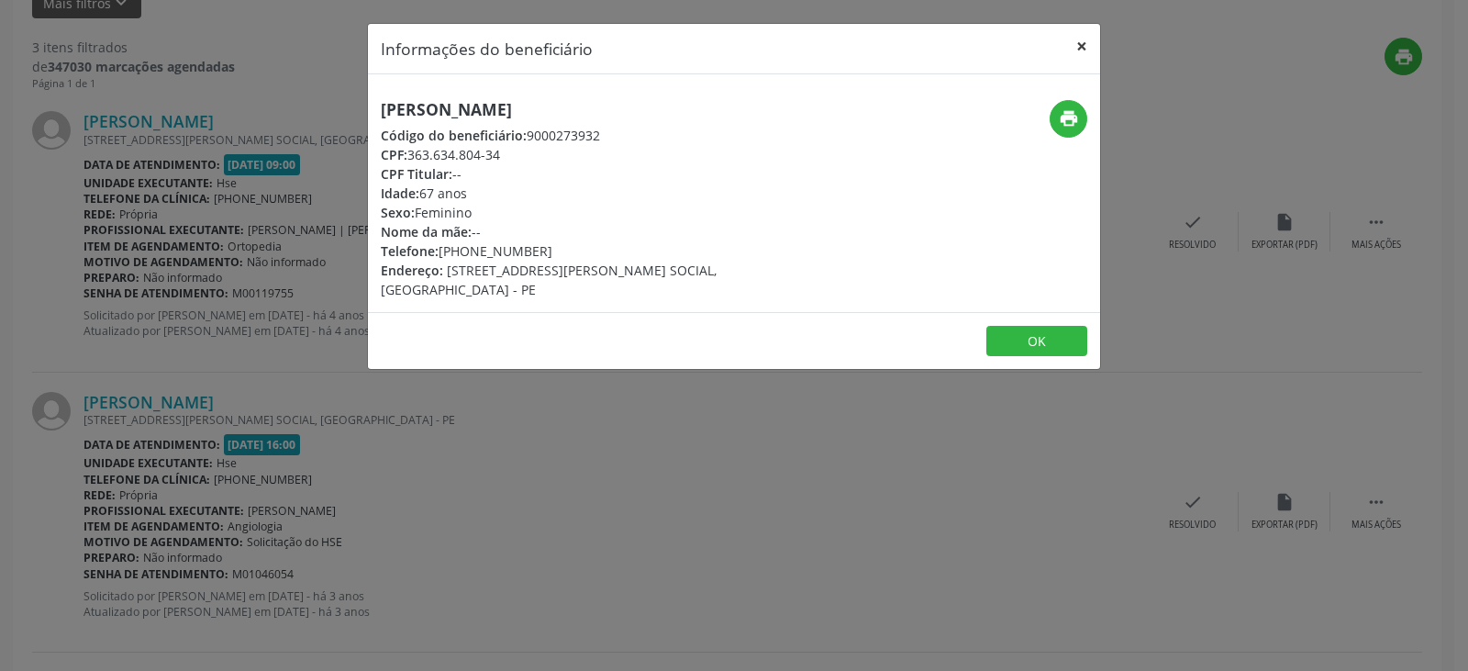
click at [1073, 43] on button "×" at bounding box center [1081, 46] width 37 height 45
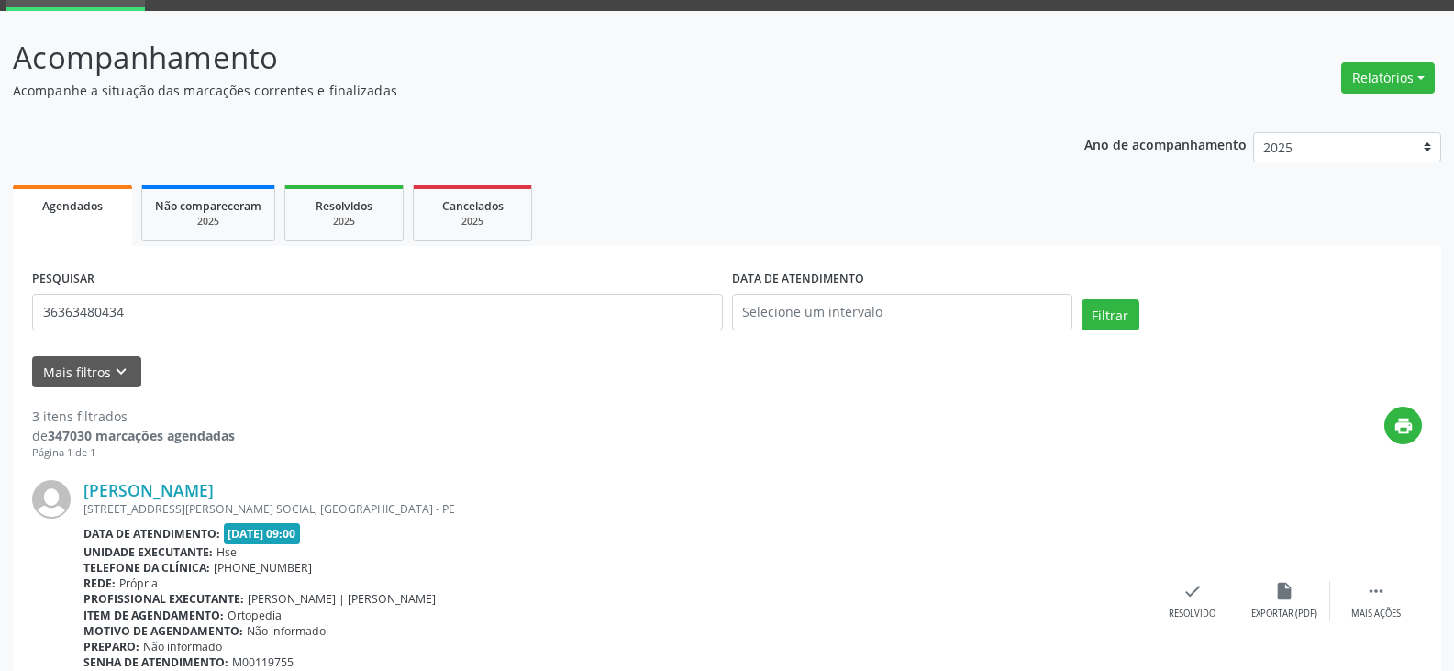
scroll to position [0, 0]
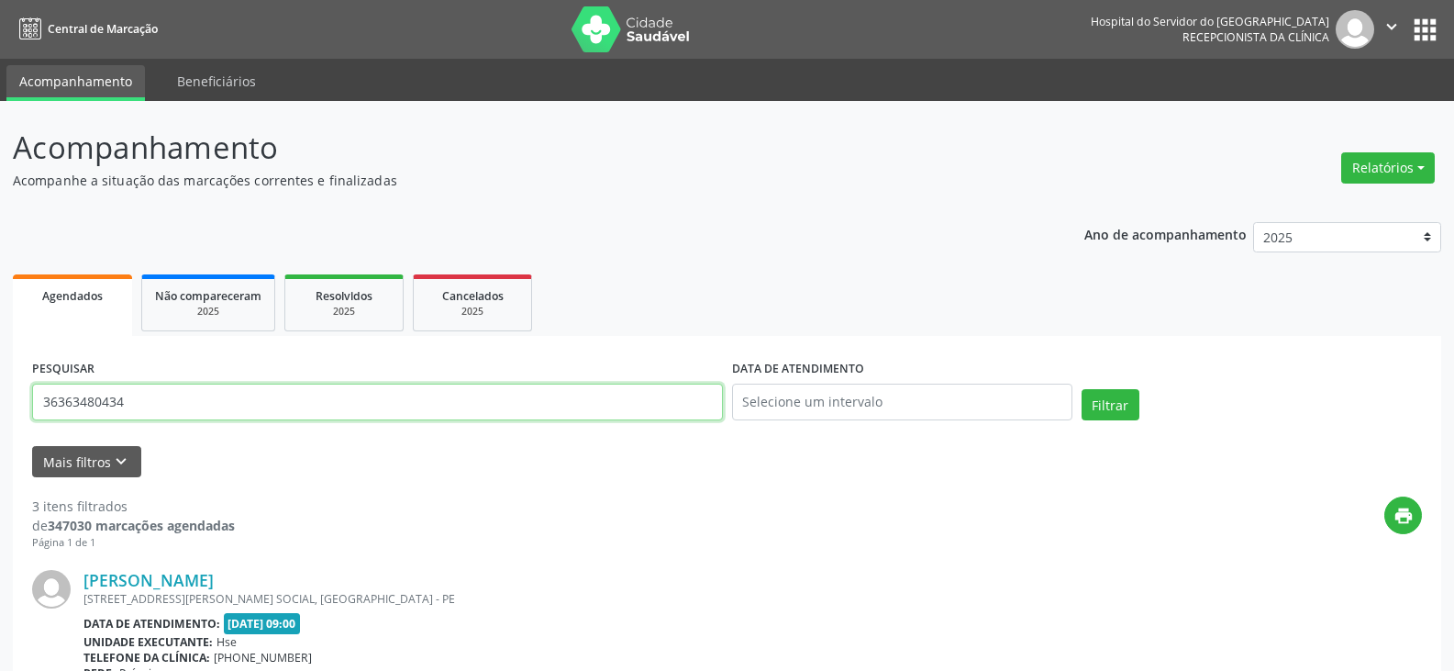
click at [302, 409] on input "36363480434" at bounding box center [377, 402] width 691 height 37
click at [484, 403] on input "text" at bounding box center [377, 402] width 691 height 37
type input "03034127472"
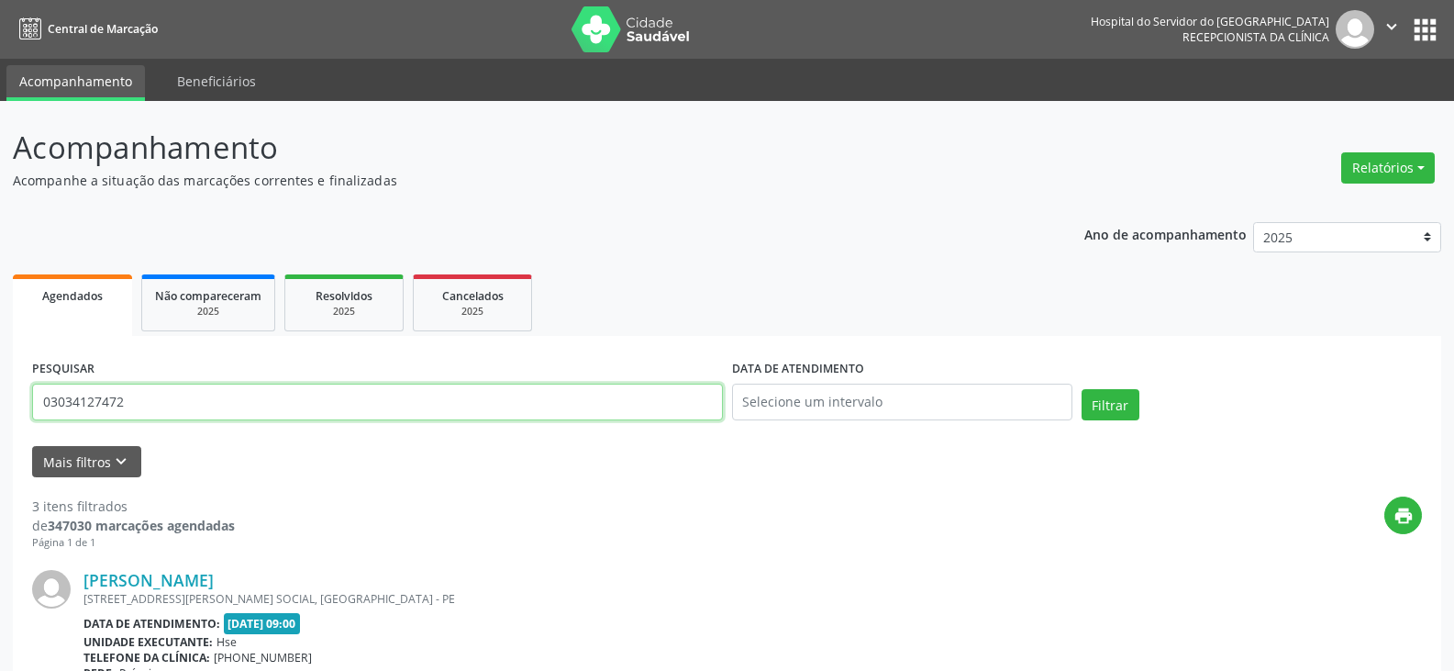
click at [1082, 389] on button "Filtrar" at bounding box center [1111, 404] width 58 height 31
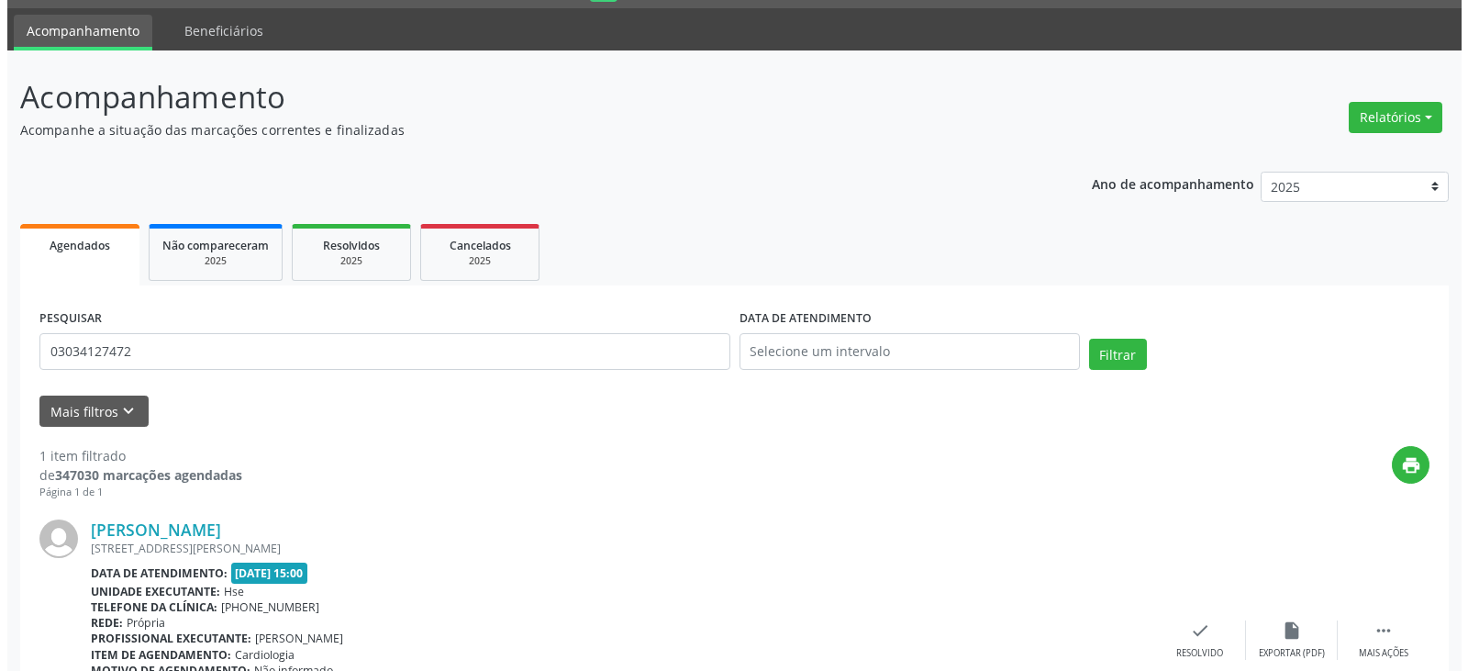
scroll to position [92, 0]
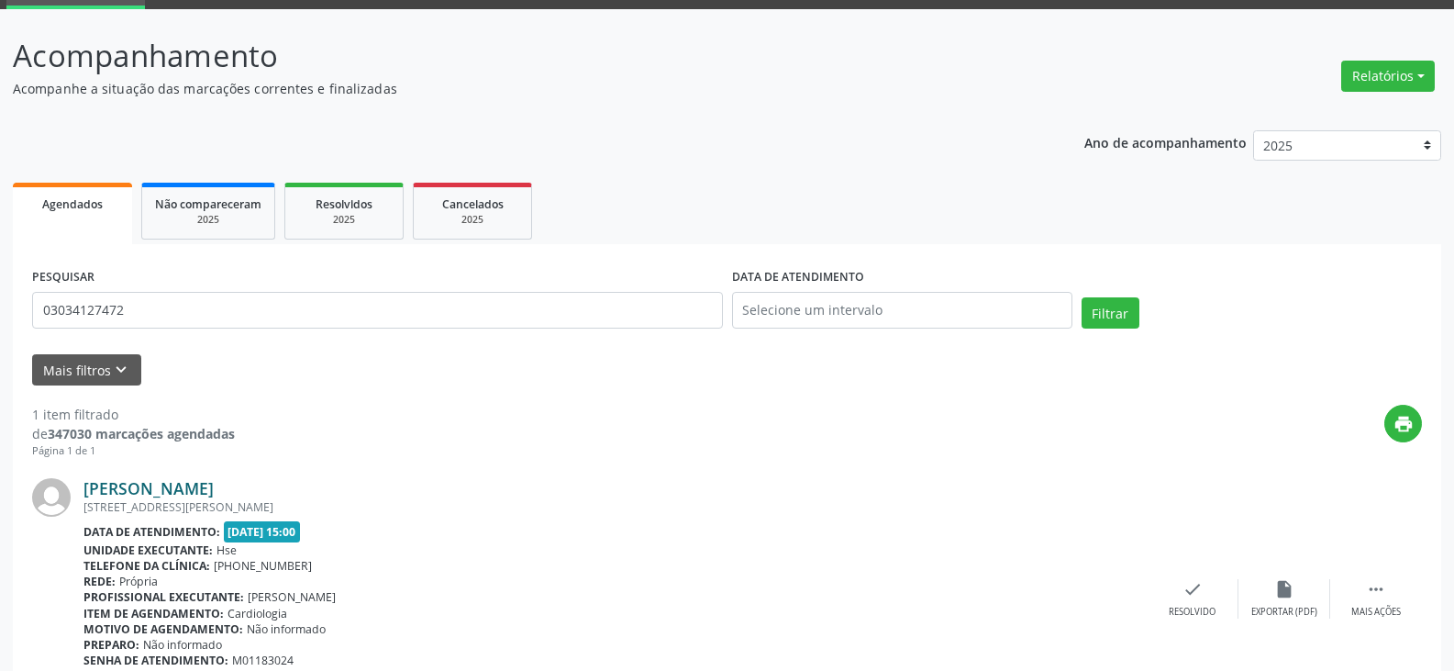
click at [214, 487] on link "[PERSON_NAME]" at bounding box center [148, 488] width 130 height 20
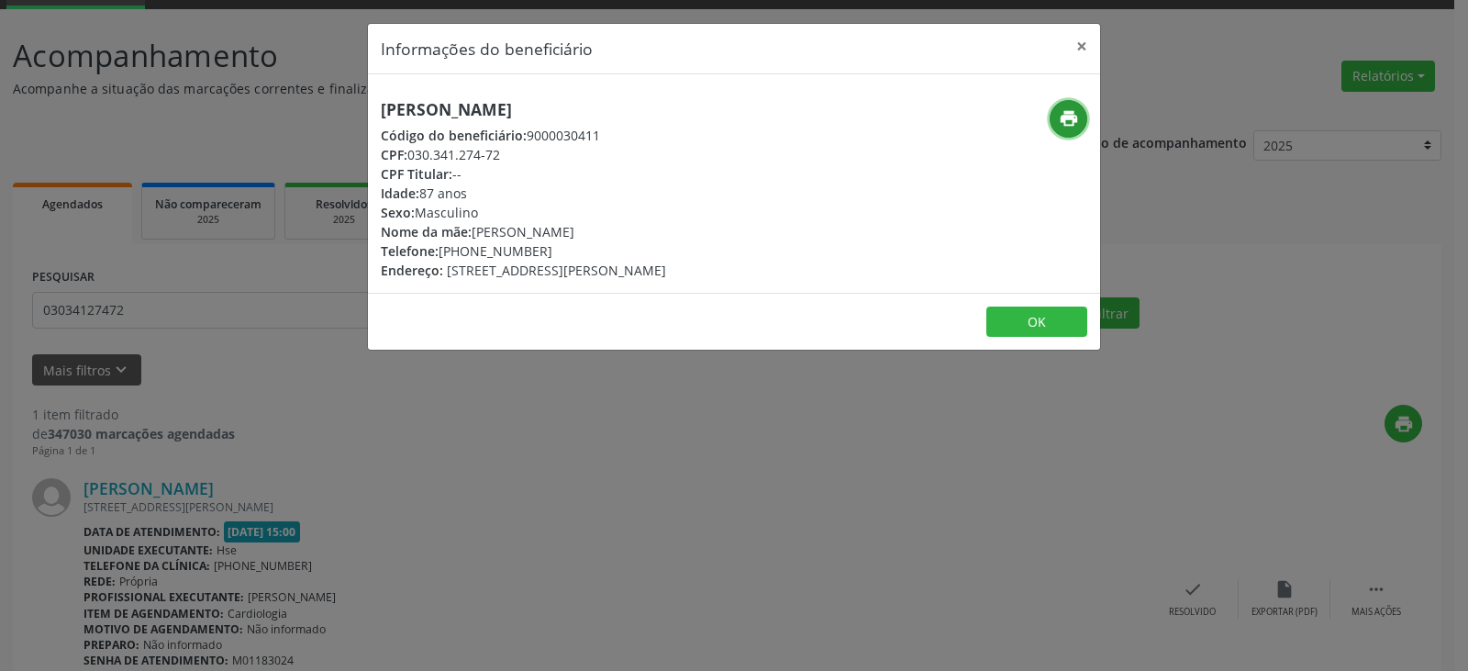
click at [1058, 114] on button "print" at bounding box center [1069, 119] width 38 height 38
drag, startPoint x: 547, startPoint y: 254, endPoint x: 469, endPoint y: 254, distance: 78.0
click at [469, 254] on div "Telefone: [PHONE_NUMBER]" at bounding box center [523, 250] width 285 height 19
